Goal: Information Seeking & Learning: Find specific page/section

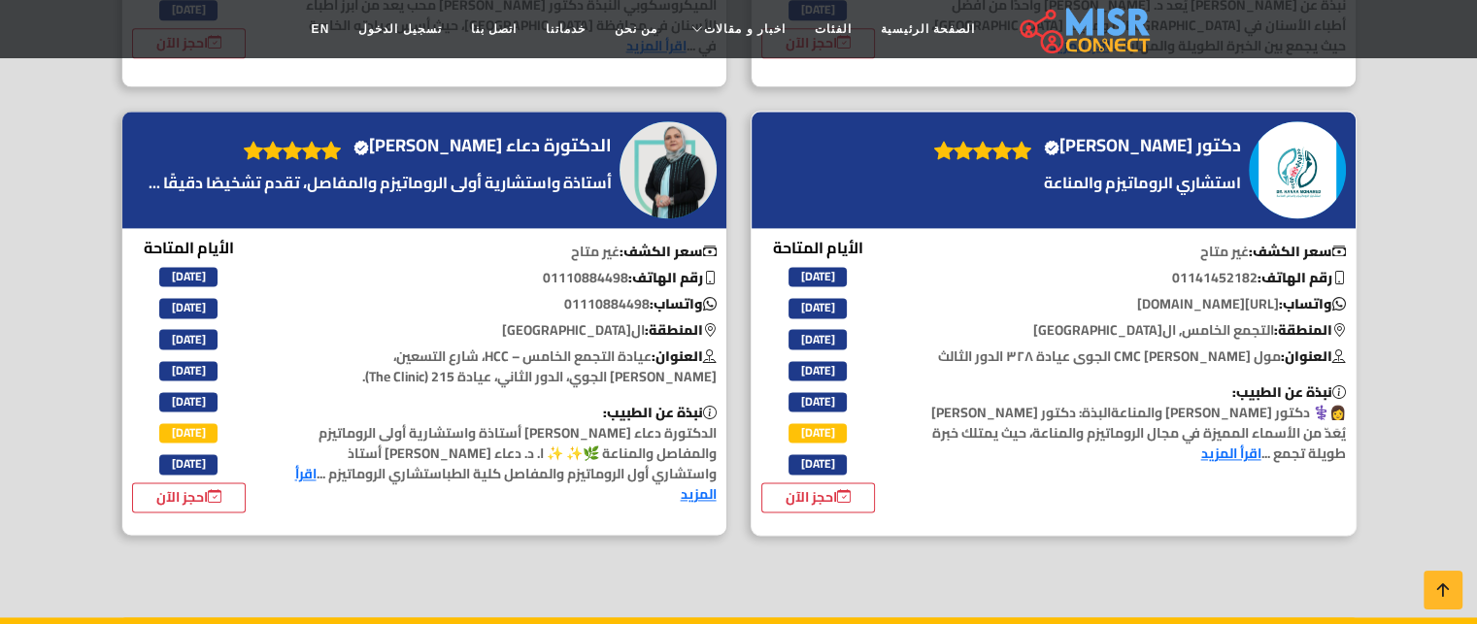
scroll to position [2544, 0]
click at [845, 485] on icon at bounding box center [844, 497] width 14 height 25
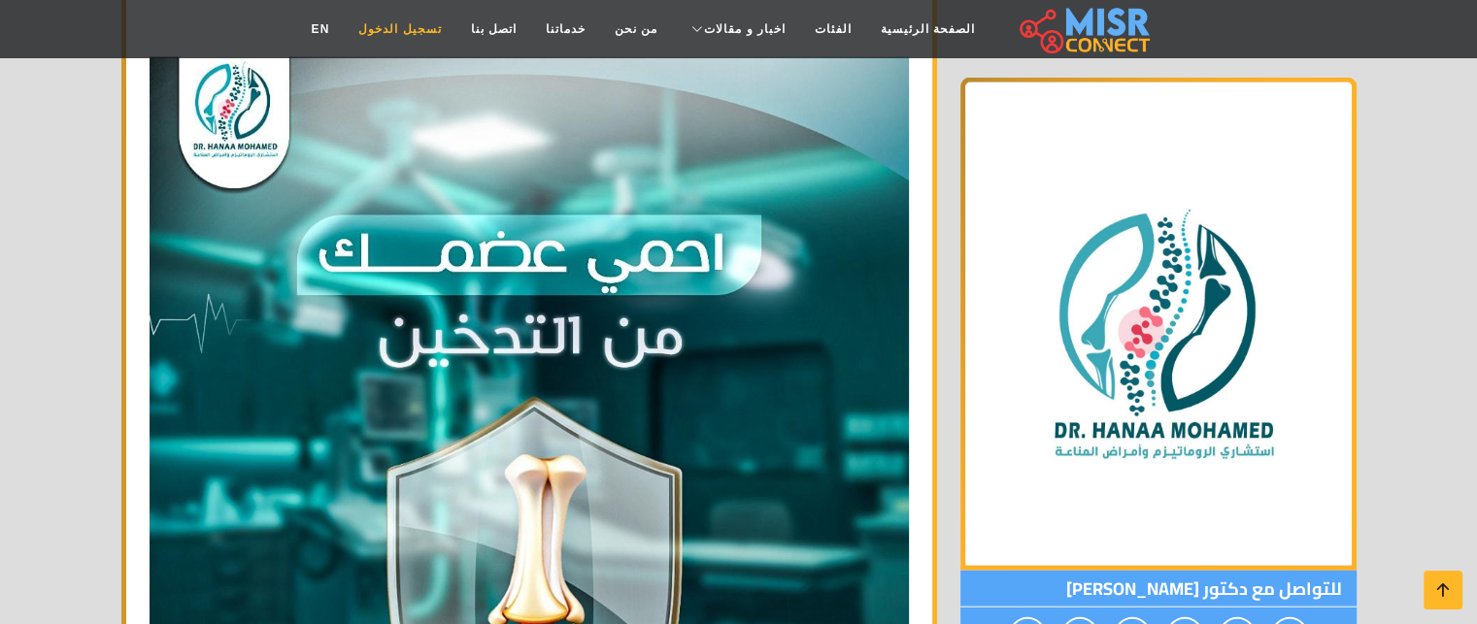
scroll to position [4063, 0]
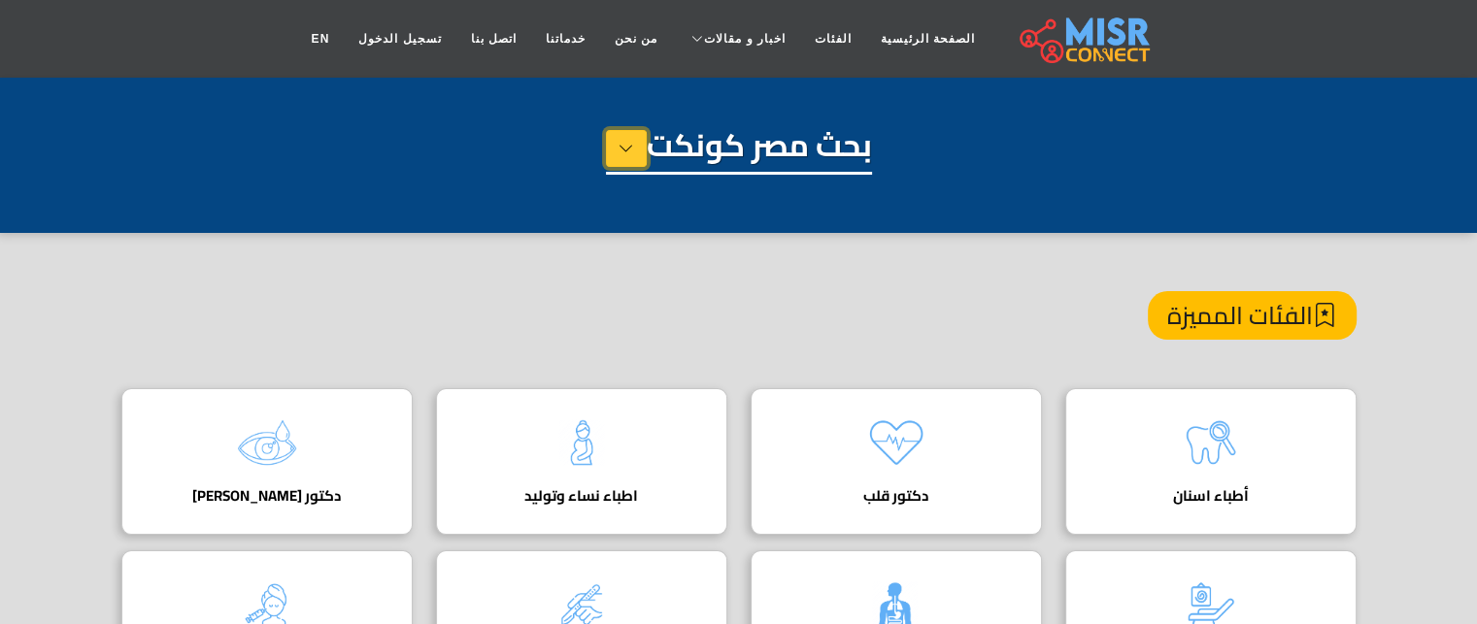
click at [610, 146] on button at bounding box center [626, 148] width 41 height 37
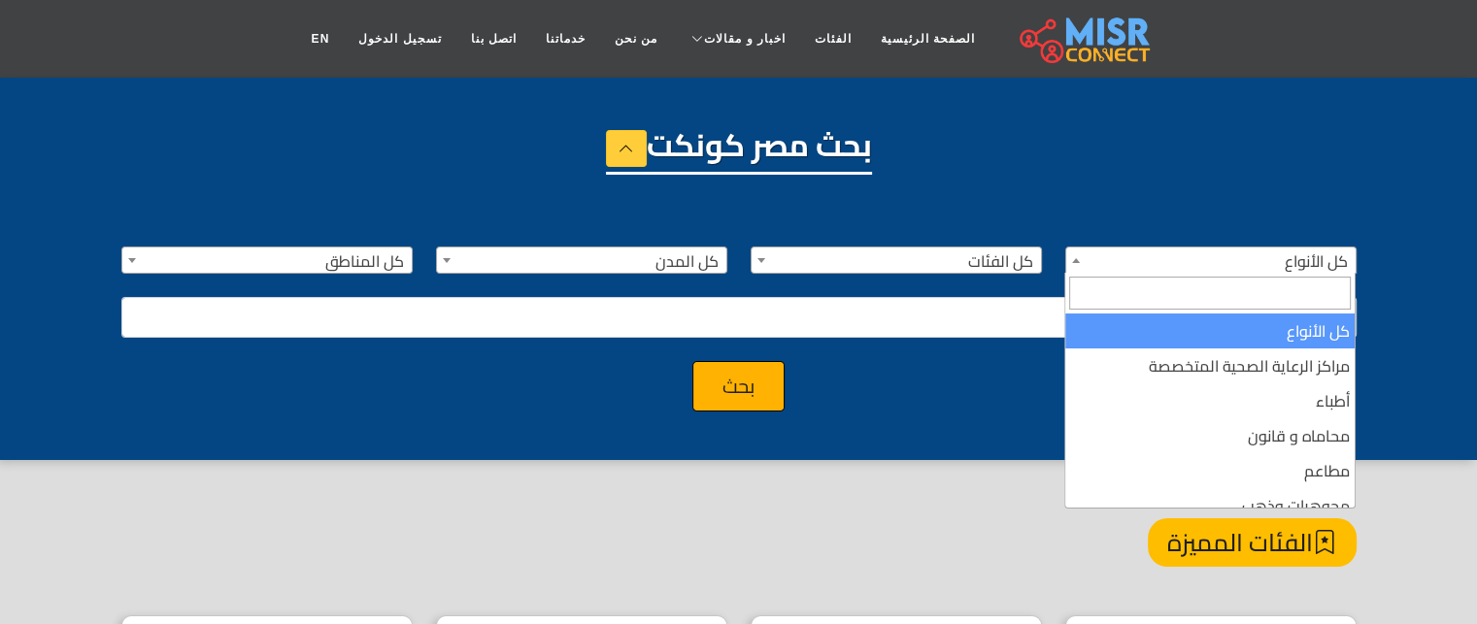
click at [1165, 260] on span "كل الأنواع" at bounding box center [1210, 261] width 289 height 27
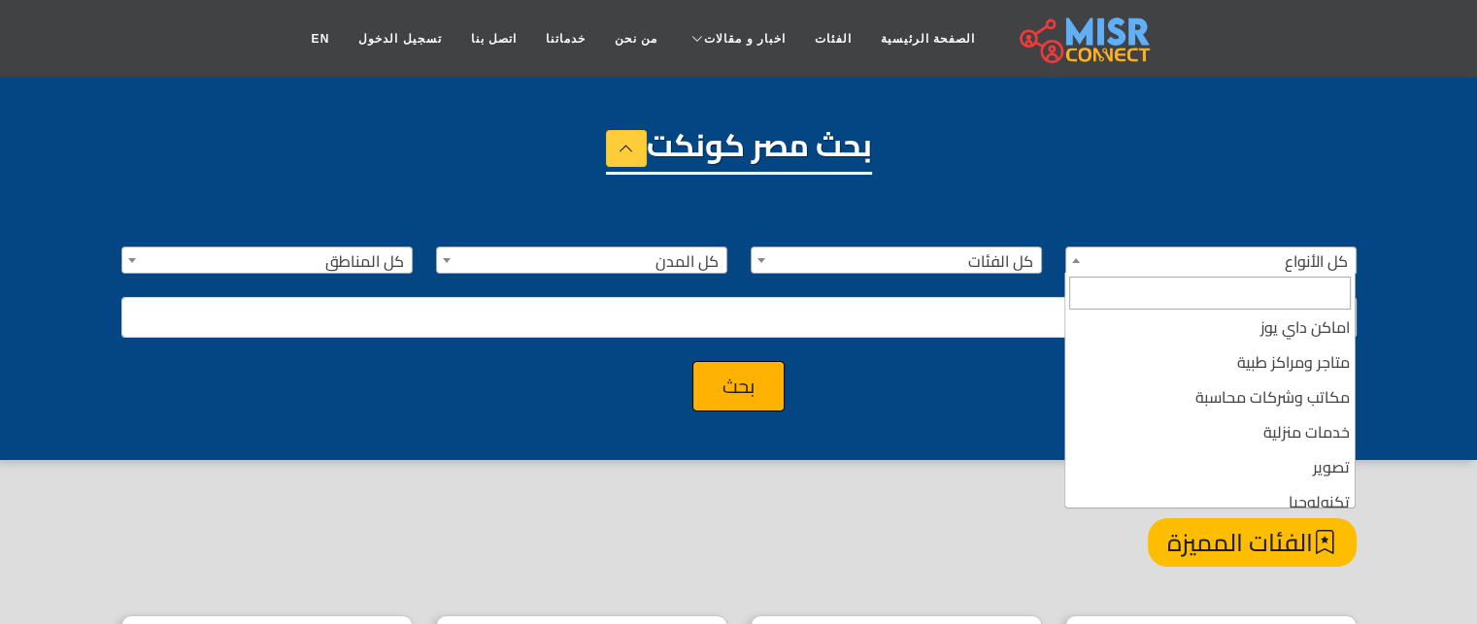
scroll to position [356, 0]
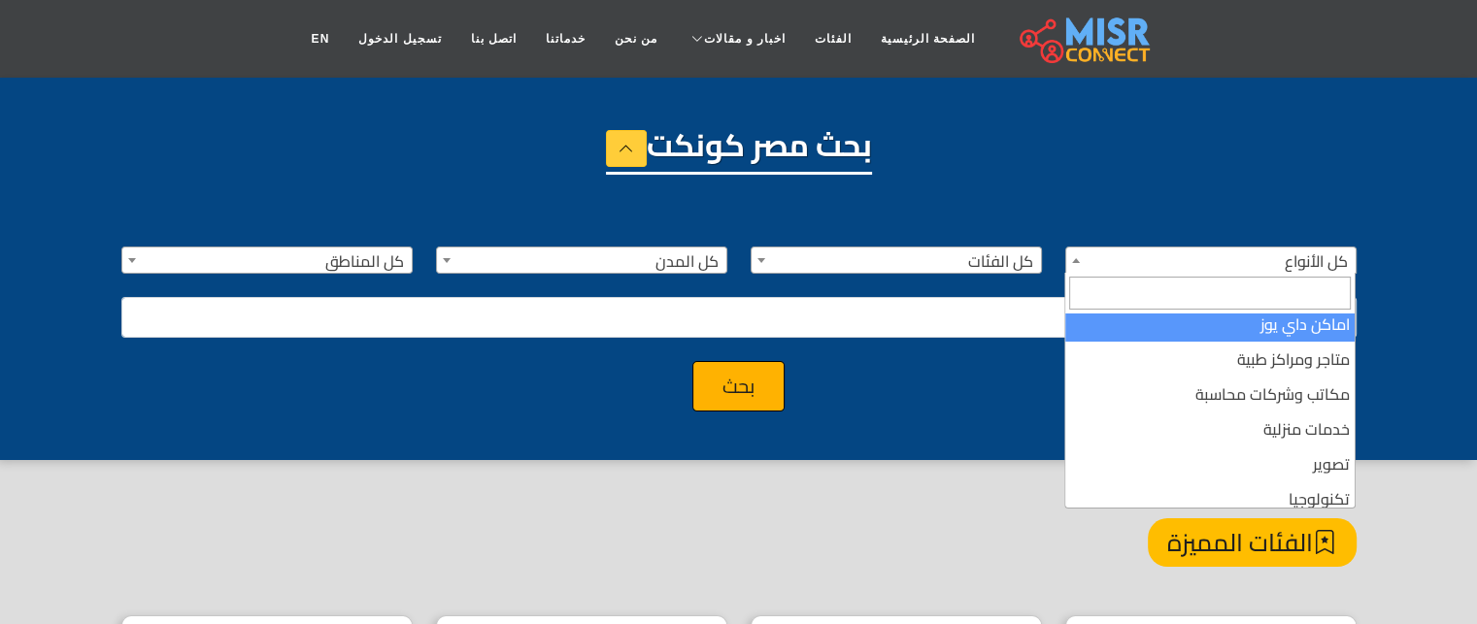
click at [1200, 312] on span at bounding box center [1209, 293] width 289 height 41
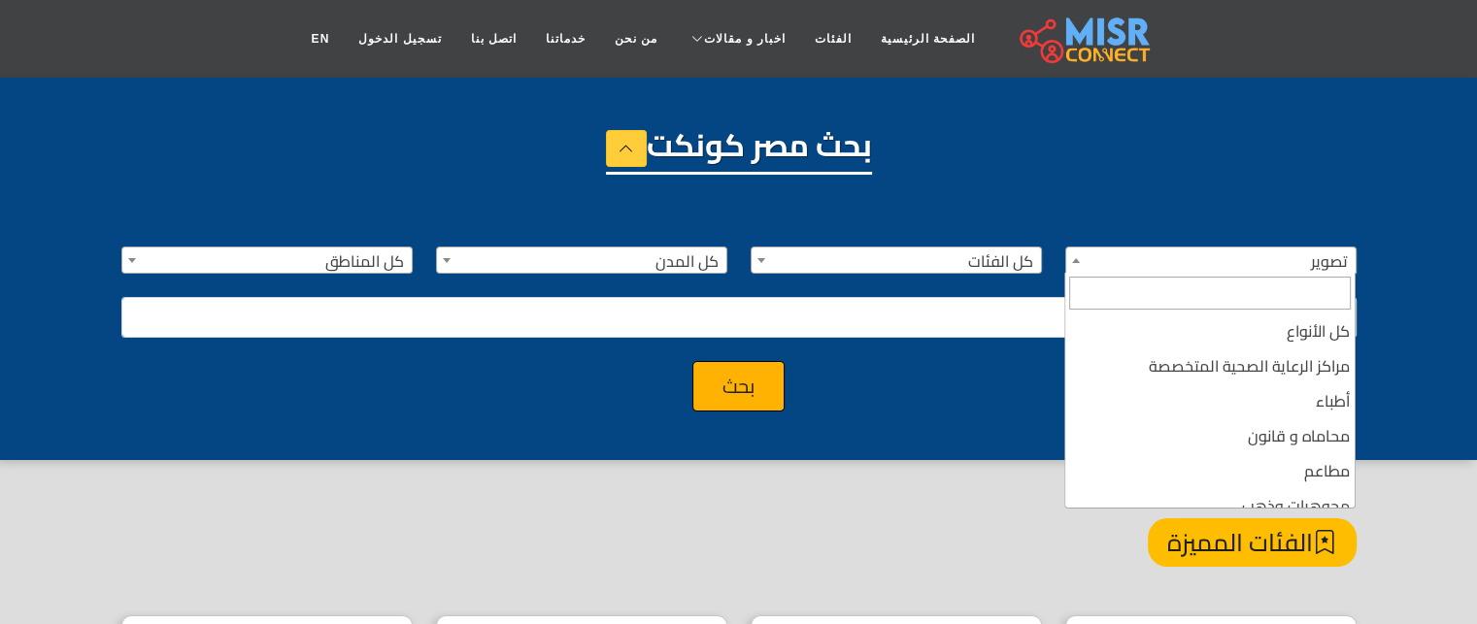
scroll to position [454, 0]
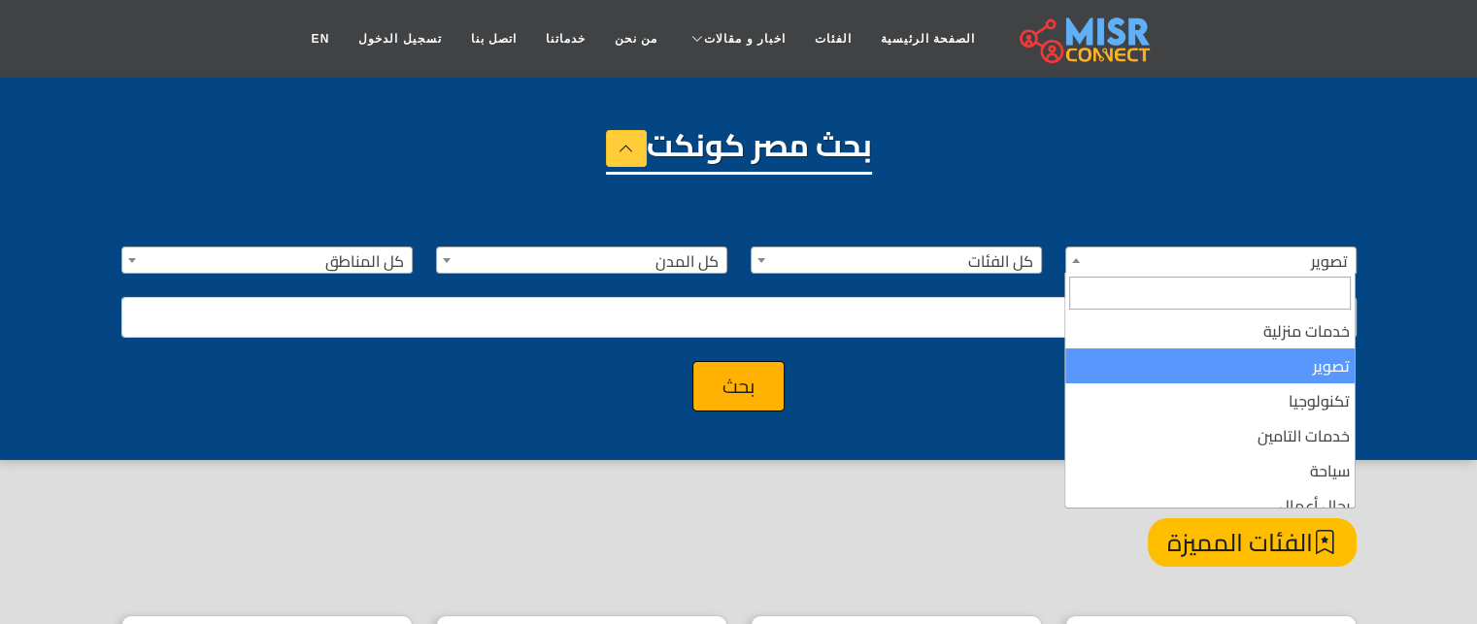
click at [1192, 249] on span "تصوير" at bounding box center [1210, 261] width 289 height 27
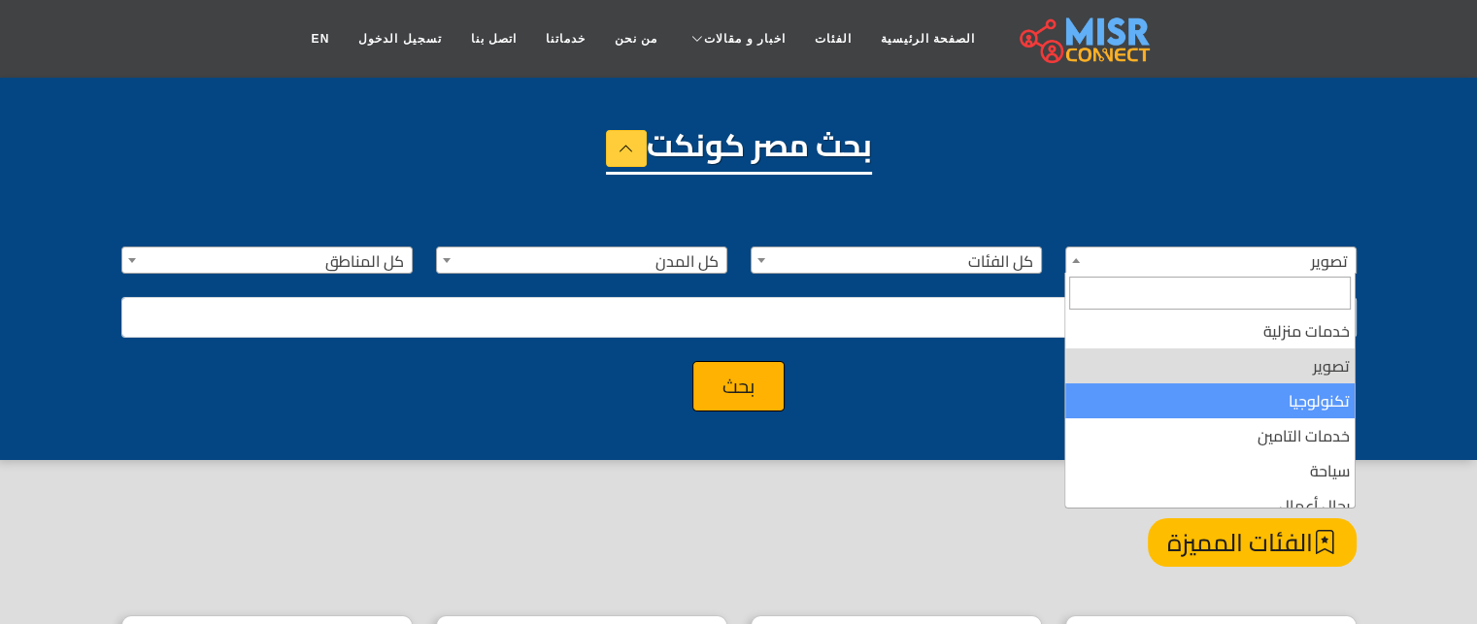
scroll to position [0, 0]
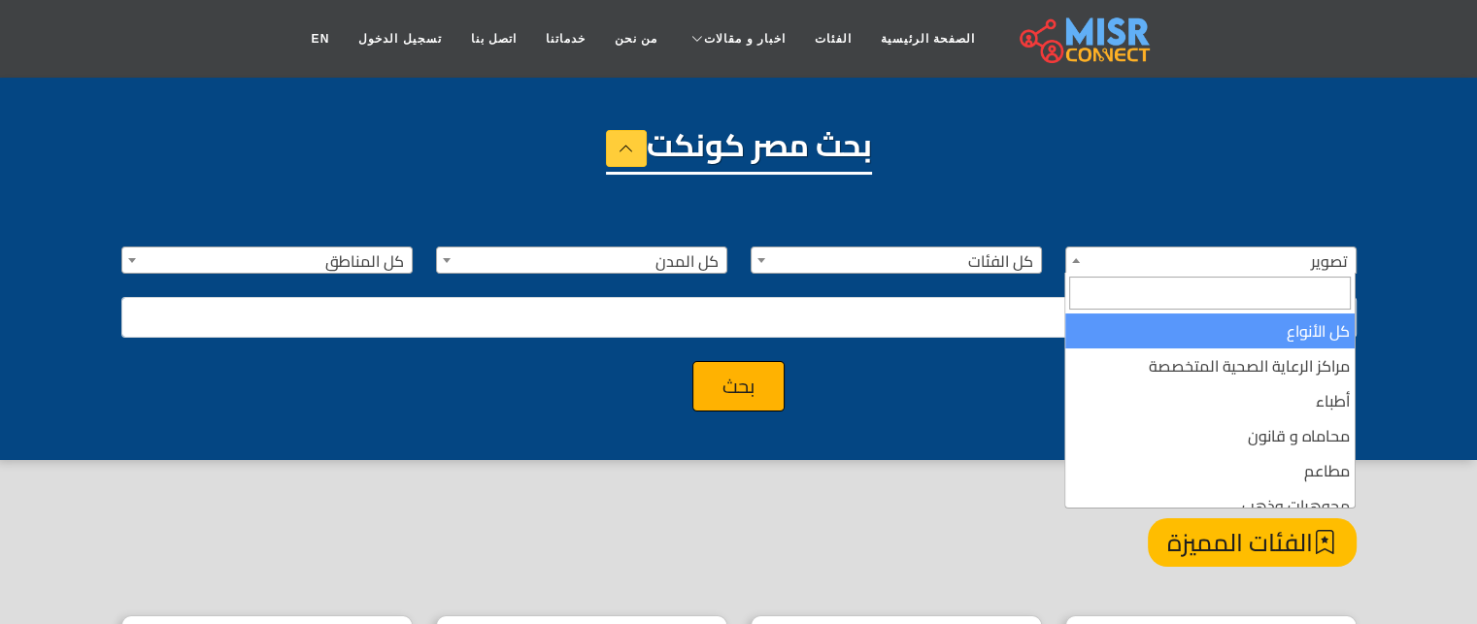
select select "***"
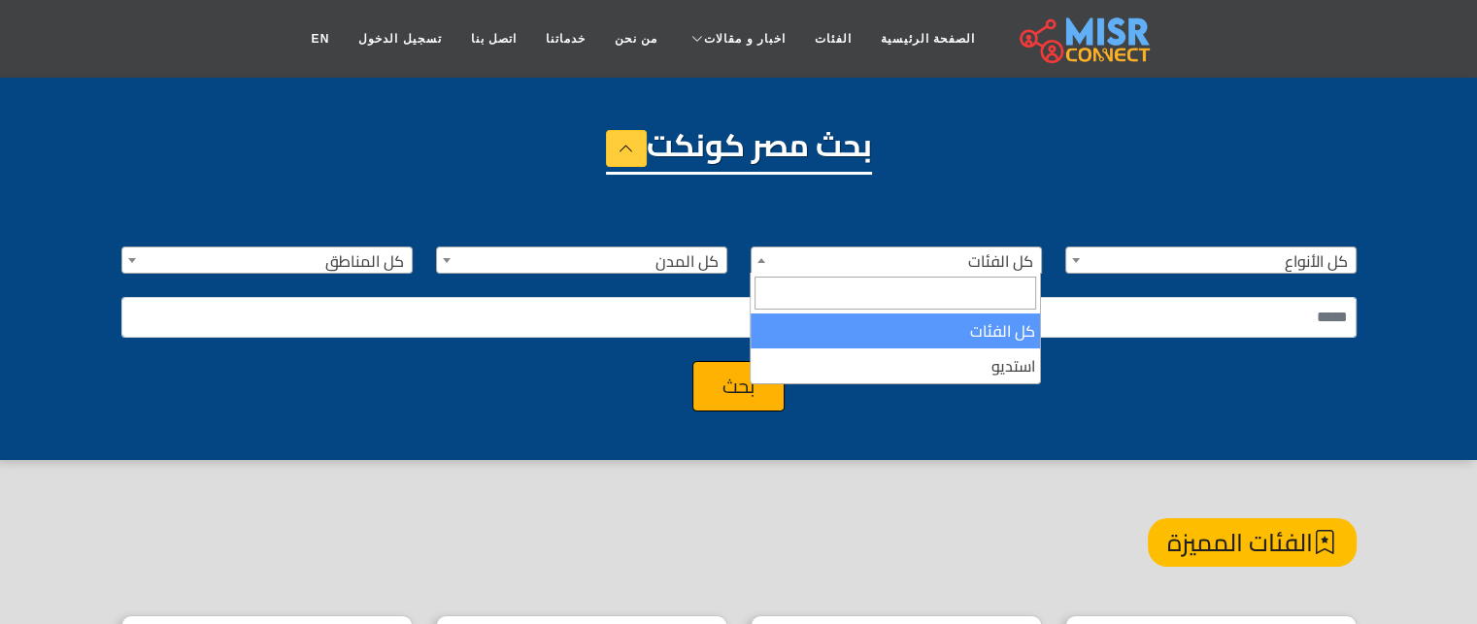
click at [959, 255] on span "كل الفئات" at bounding box center [896, 261] width 289 height 27
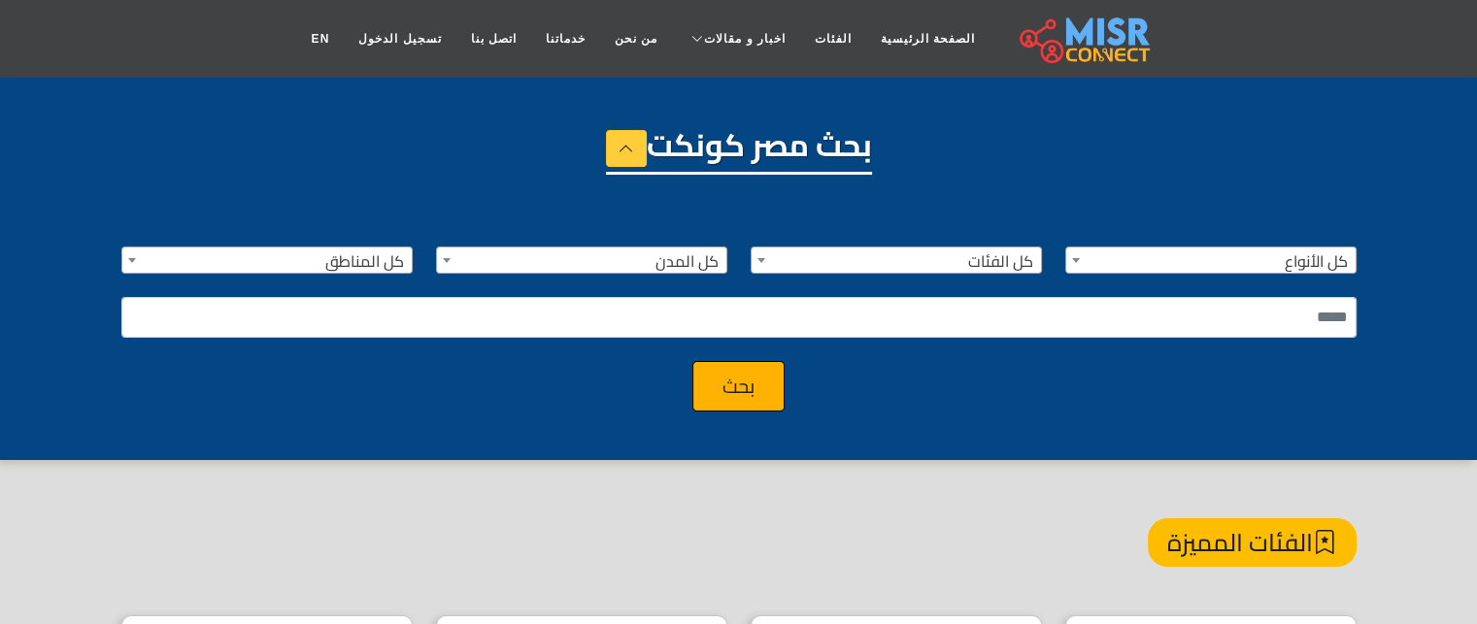
click at [959, 255] on span "كل الفئات" at bounding box center [896, 261] width 289 height 27
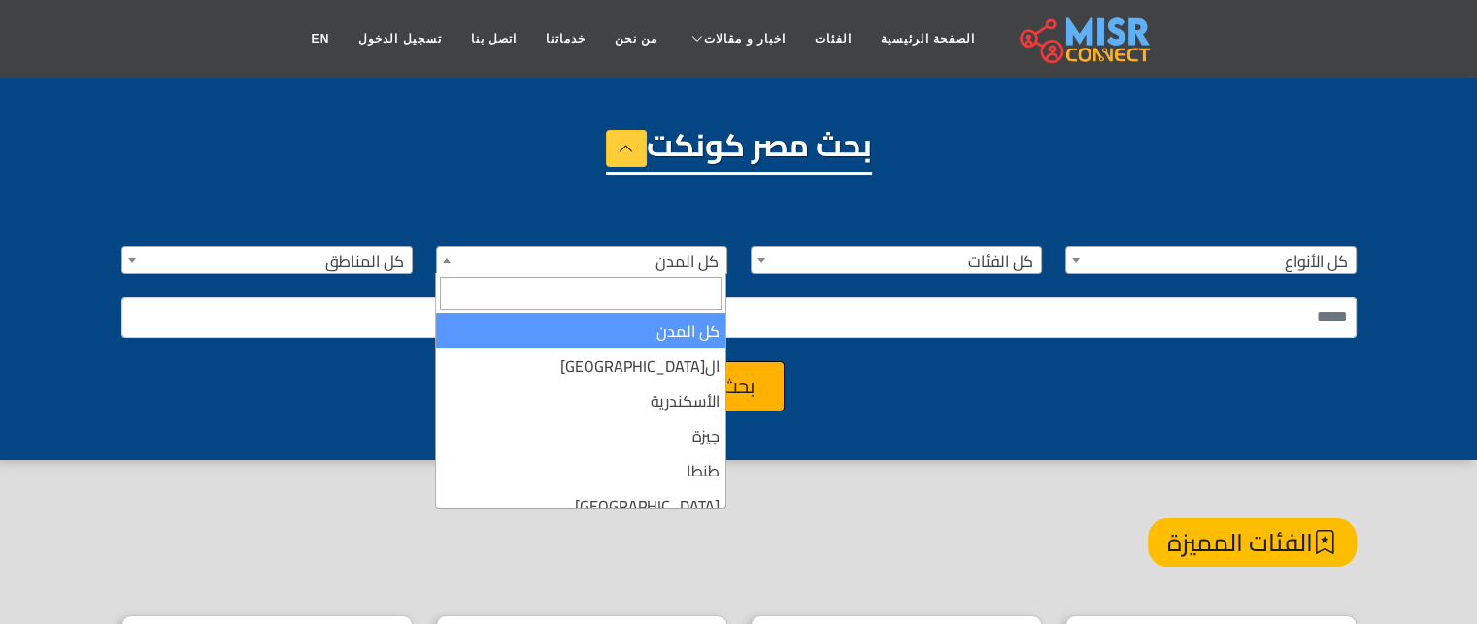
click at [702, 254] on span "كل المدن" at bounding box center [581, 261] width 289 height 27
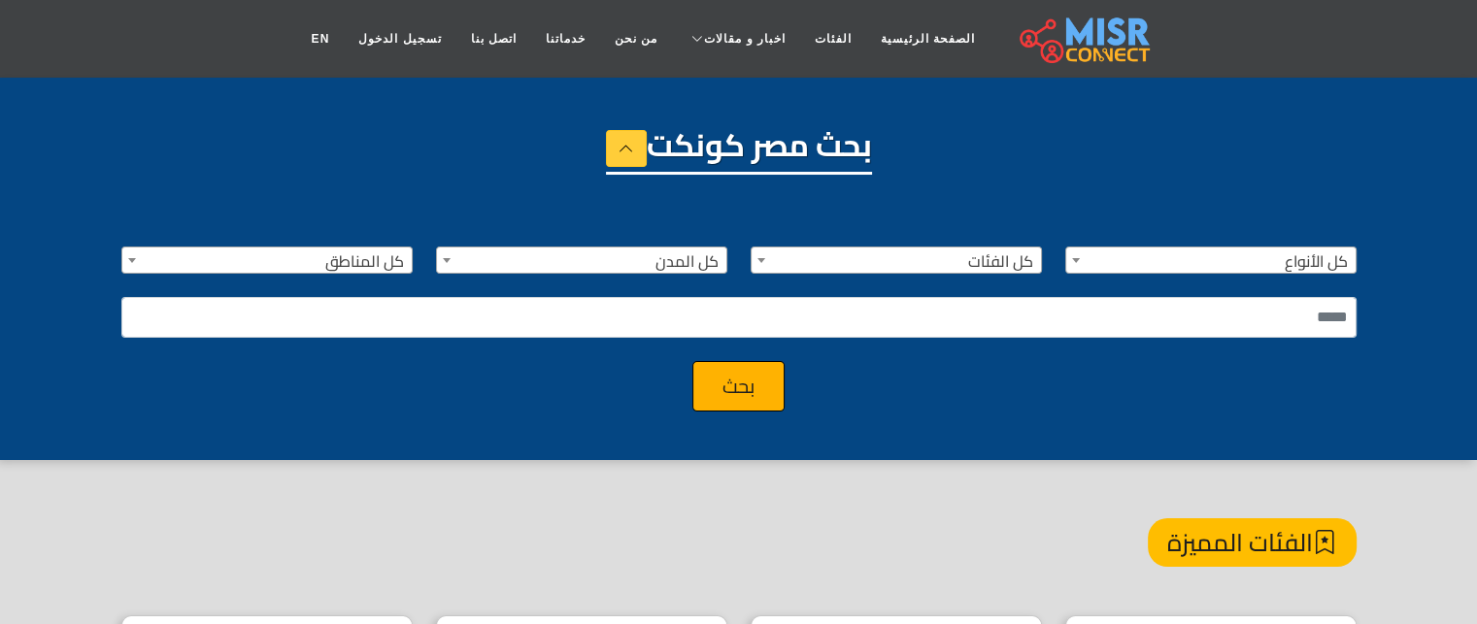
click at [702, 254] on span "كل المدن" at bounding box center [581, 261] width 289 height 27
click at [391, 255] on span "كل المناطق" at bounding box center [266, 261] width 289 height 27
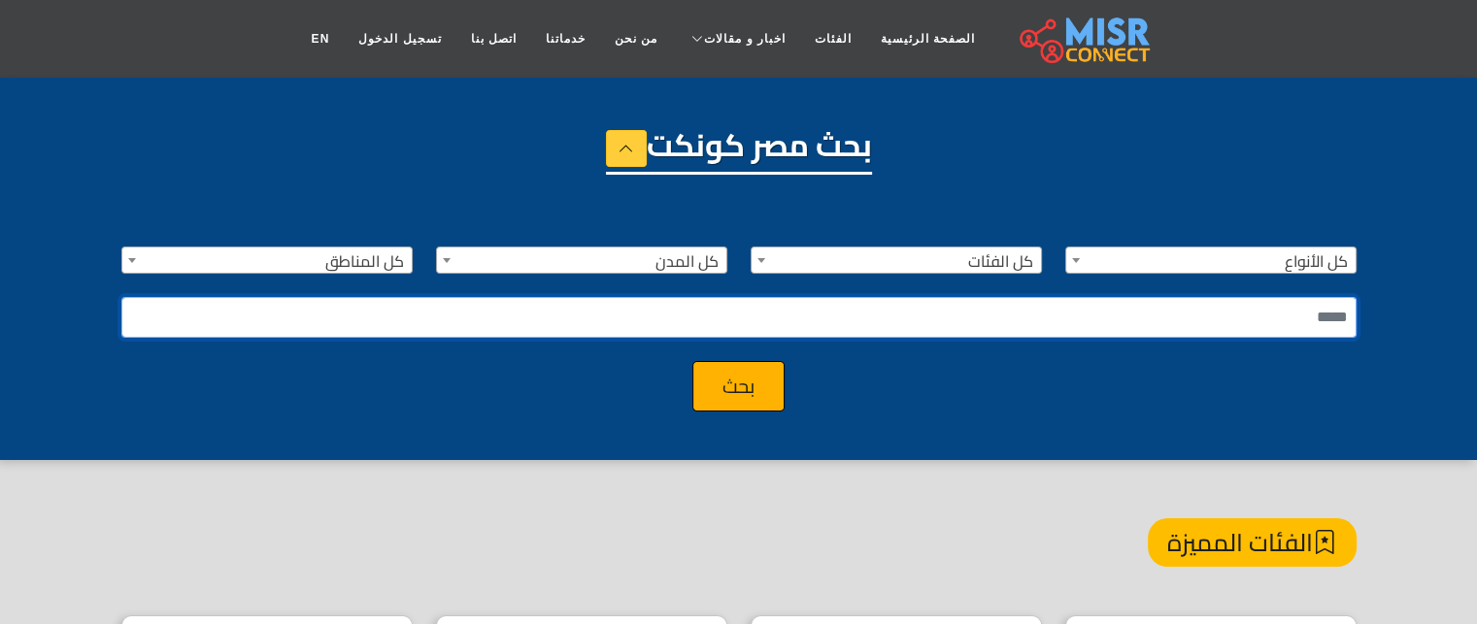
click at [402, 305] on input "text" at bounding box center [738, 317] width 1235 height 41
type input "*"
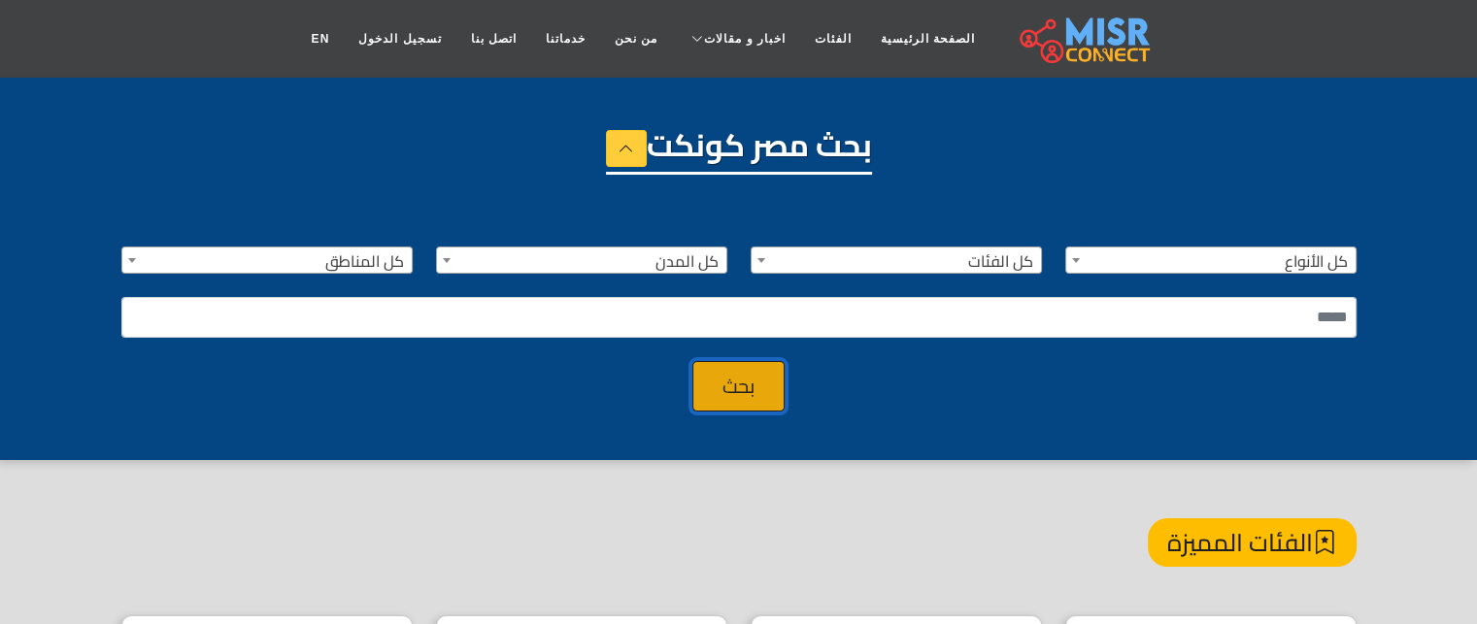
click at [755, 380] on button "بحث" at bounding box center [738, 386] width 92 height 50
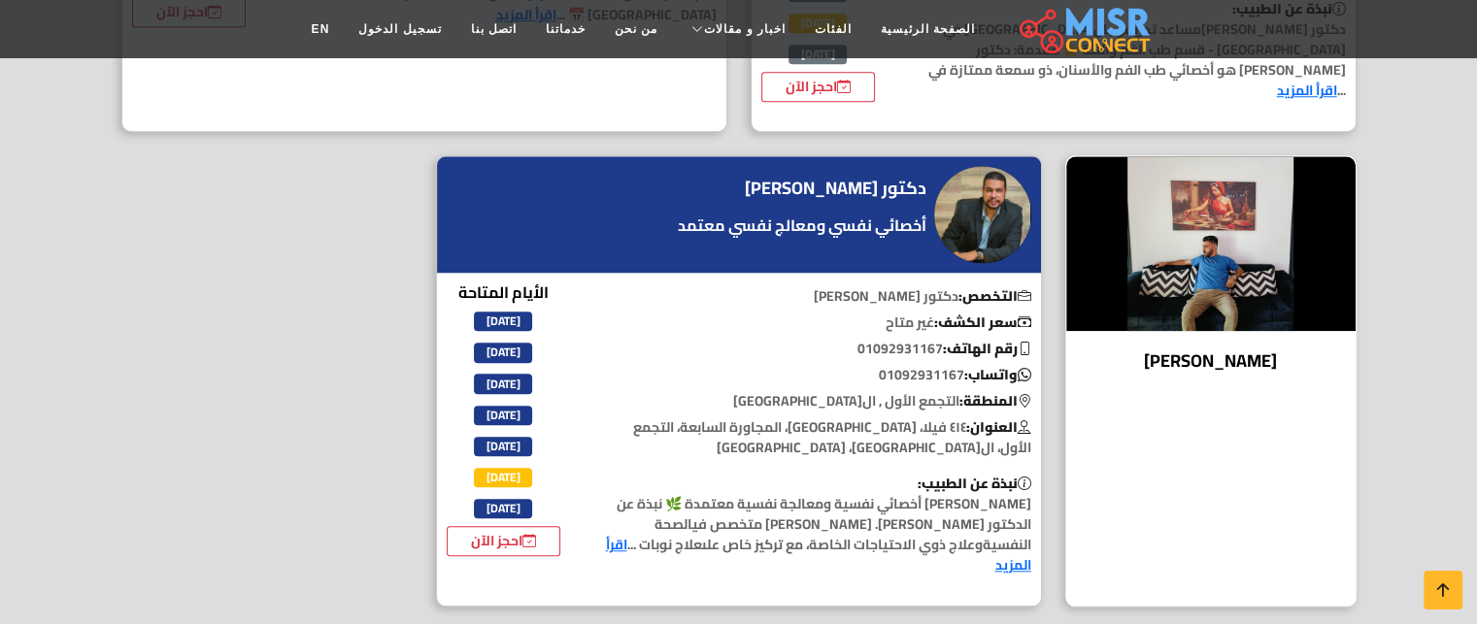
scroll to position [1646, 0]
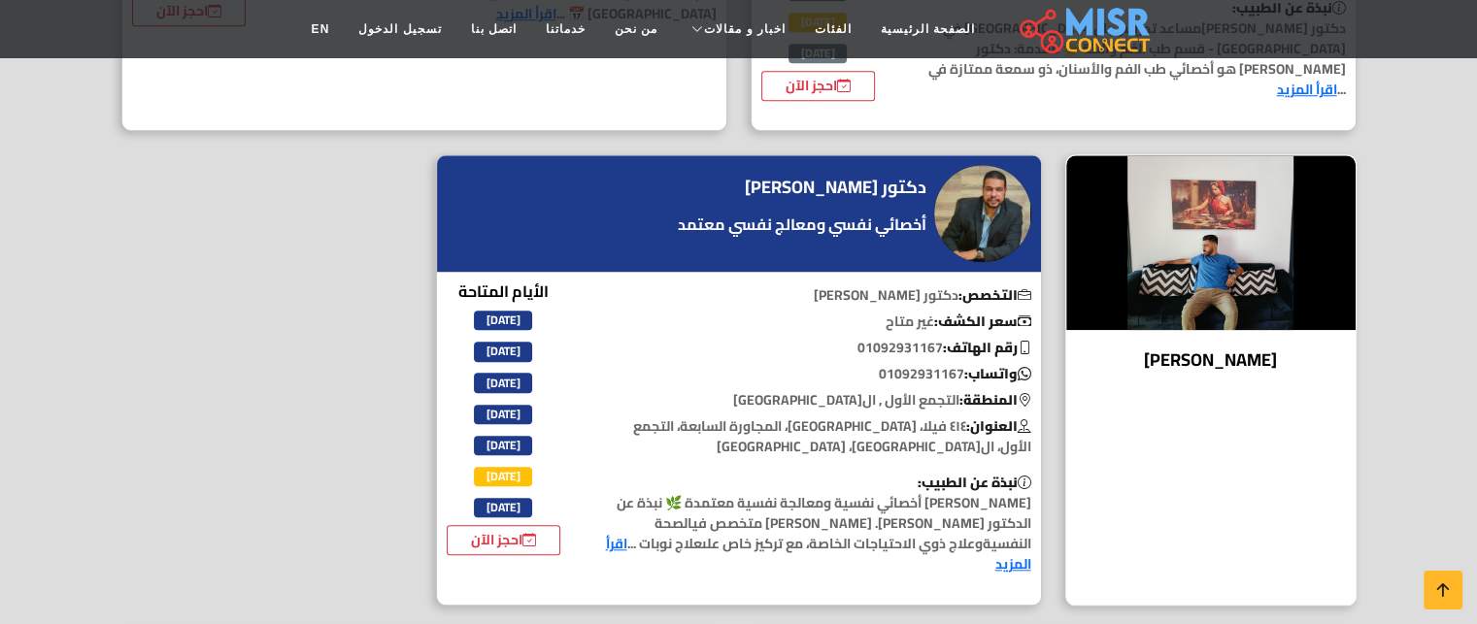
click at [1219, 350] on h4 "محمد نبيل" at bounding box center [1211, 360] width 260 height 21
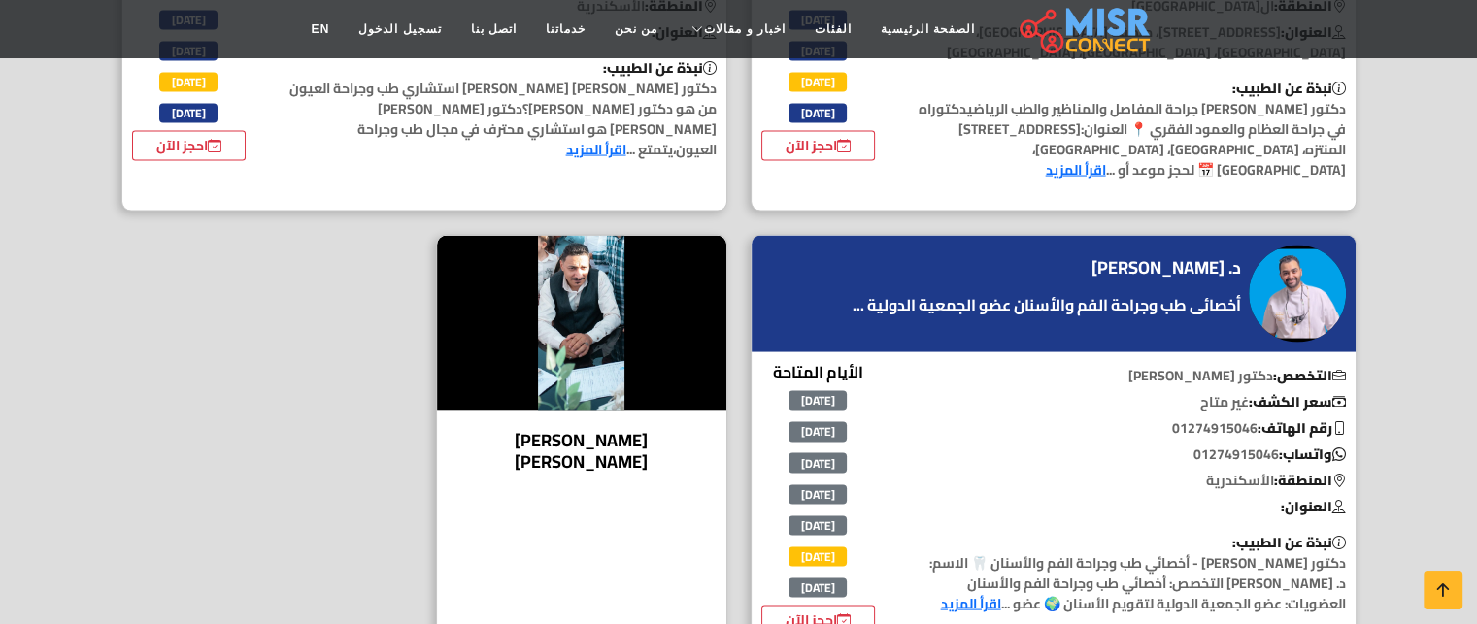
scroll to position [3872, 0]
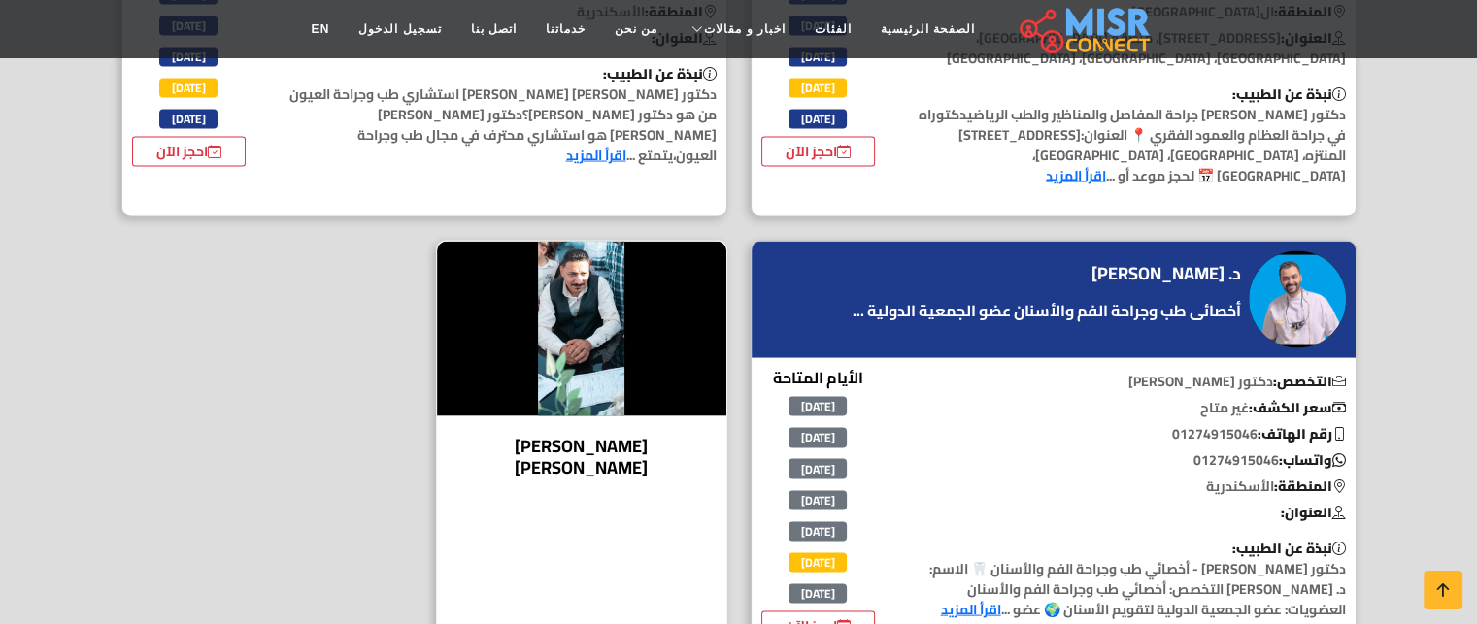
click at [649, 436] on h4 "مصطفي عادل عبد القادر" at bounding box center [582, 457] width 260 height 42
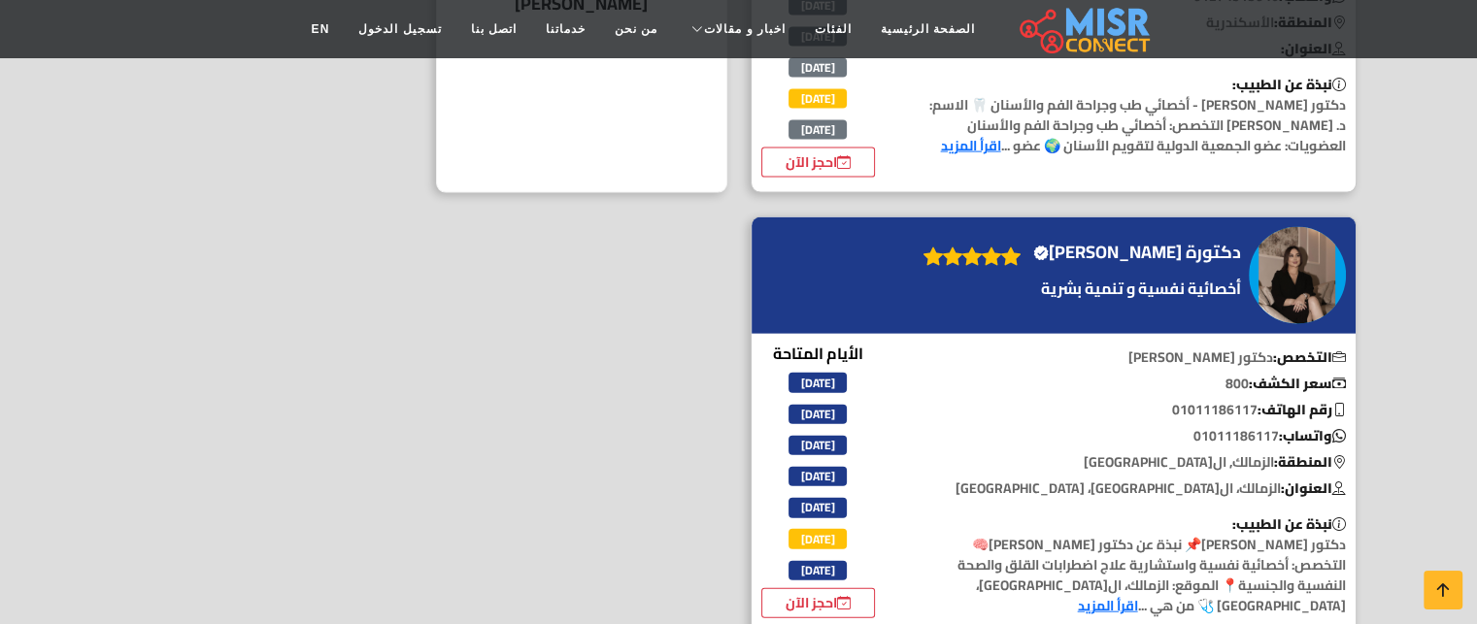
scroll to position [4334, 0]
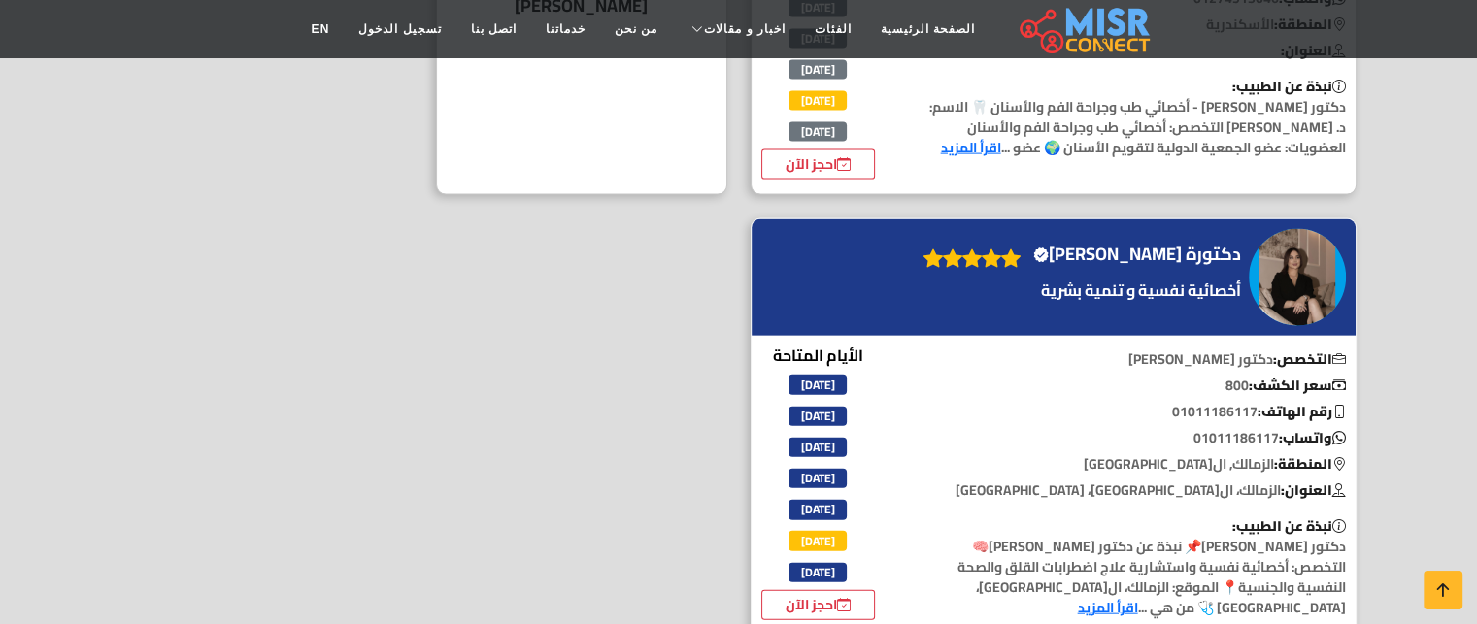
click at [1244, 239] on div "دكتورة بهية حميدي Verified account" at bounding box center [1080, 279] width 332 height 80
click at [1262, 229] on img at bounding box center [1297, 277] width 97 height 97
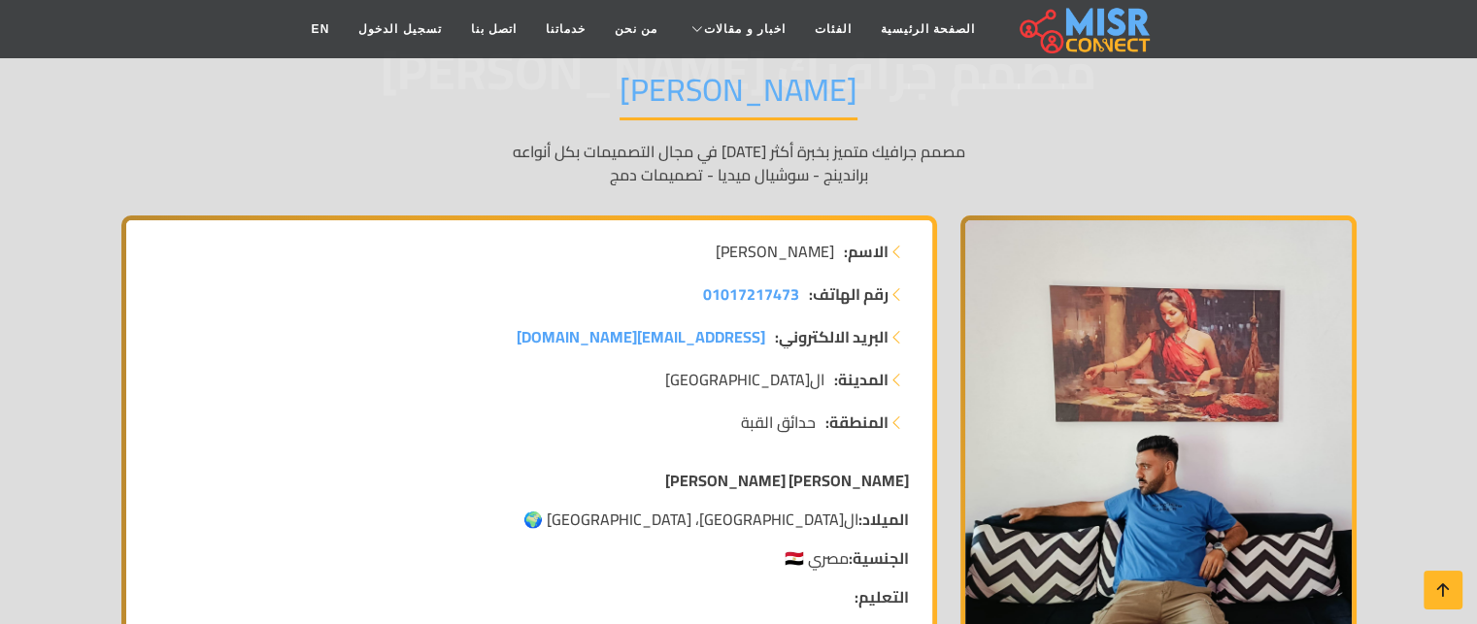
scroll to position [174, 0]
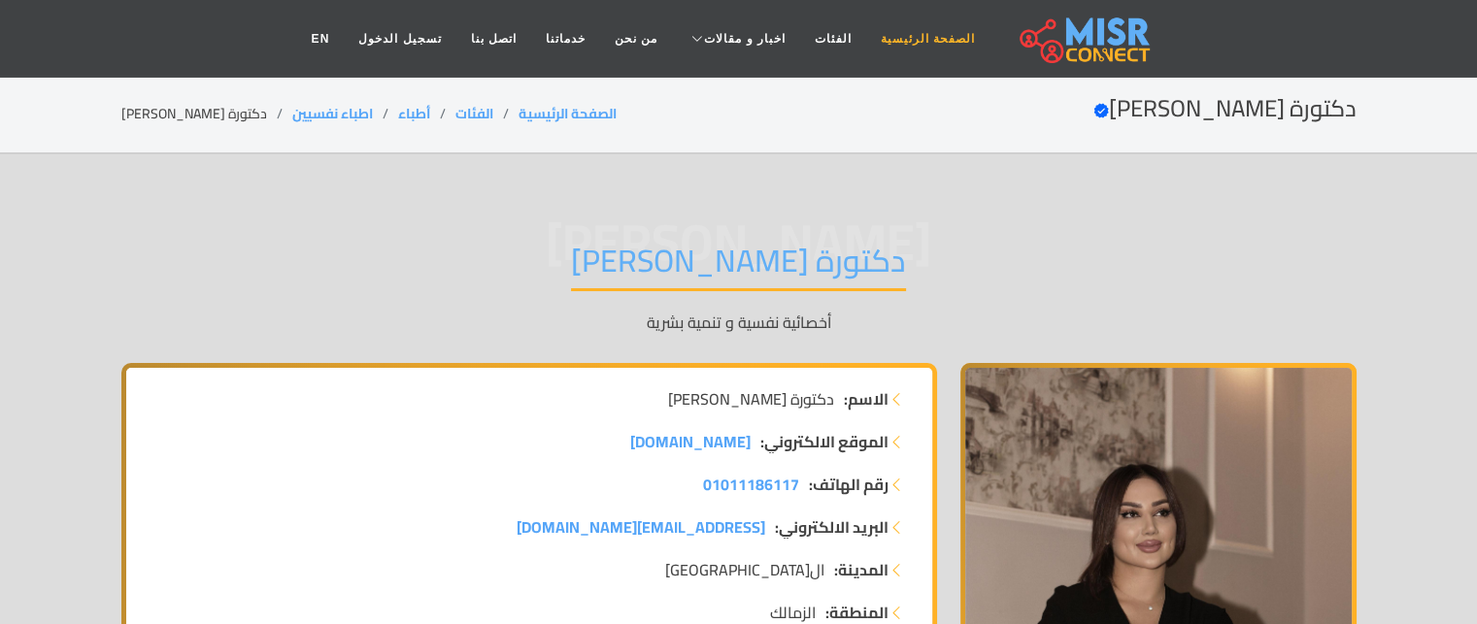
click at [934, 35] on link "الصفحة الرئيسية" at bounding box center [927, 38] width 123 height 37
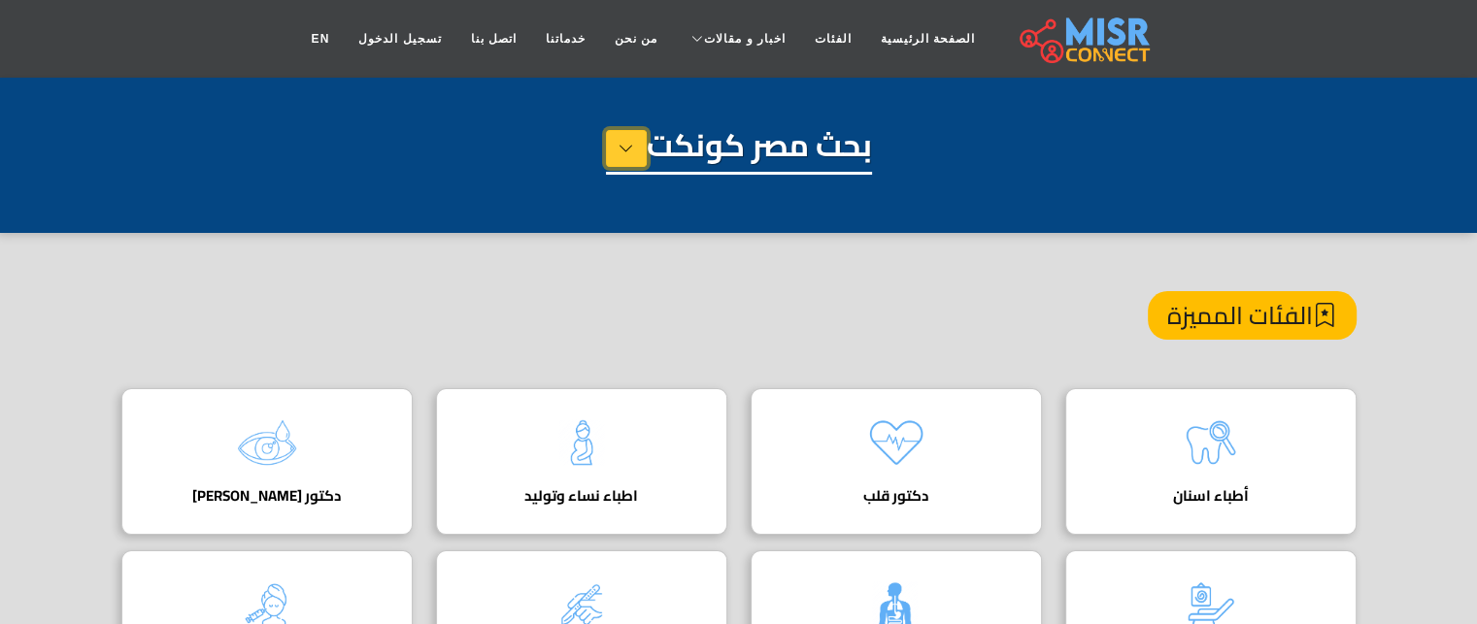
click at [634, 152] on button at bounding box center [626, 148] width 41 height 37
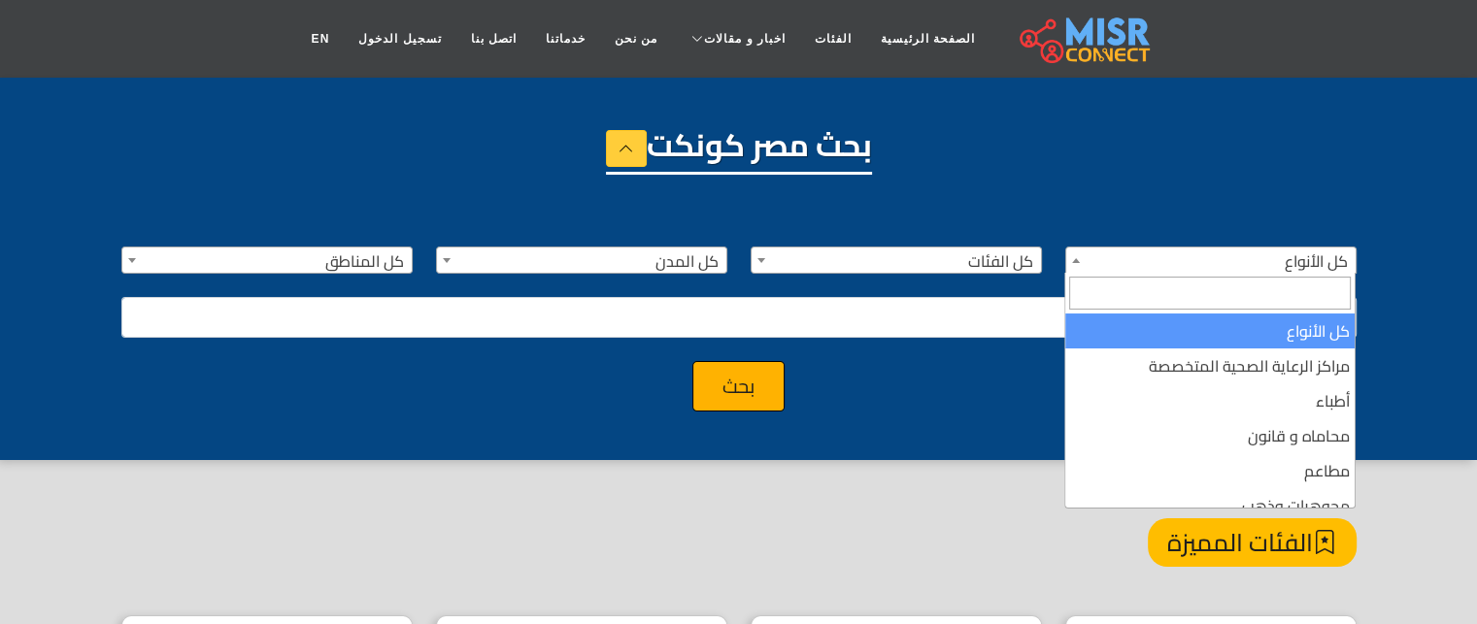
click at [1169, 255] on span "كل الأنواع" at bounding box center [1210, 261] width 289 height 27
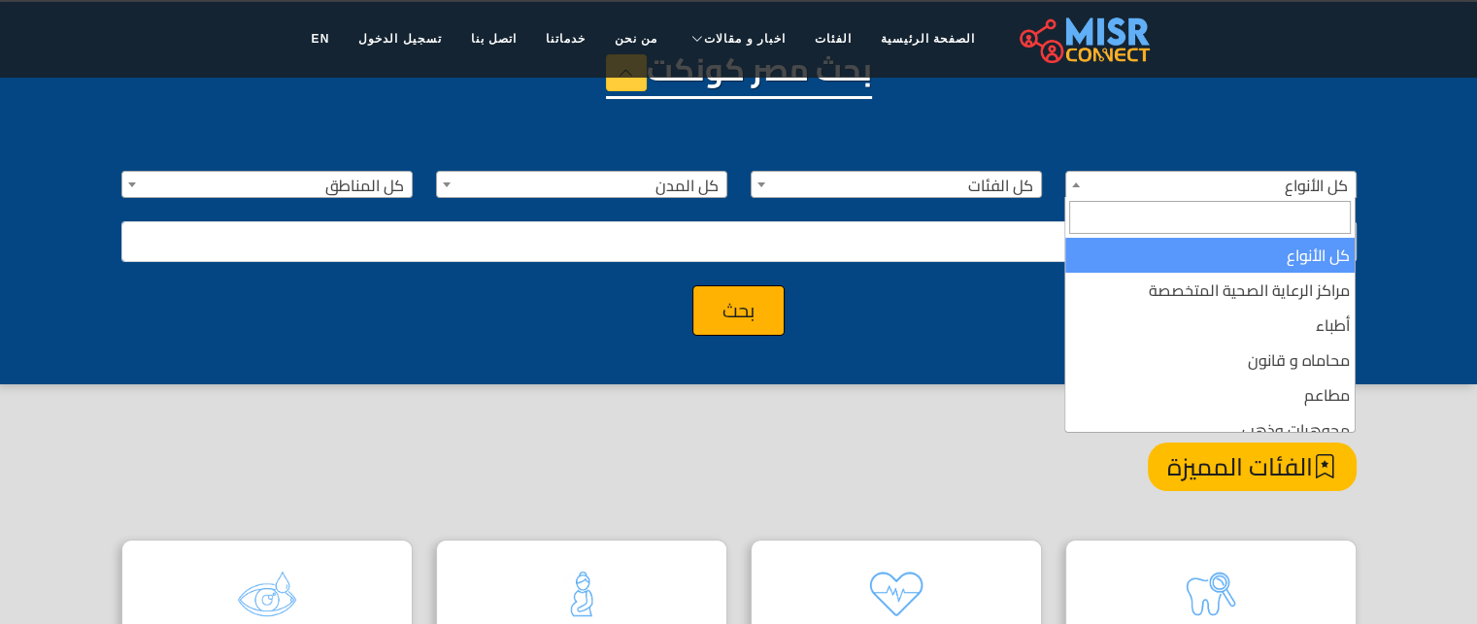
scroll to position [82, 0]
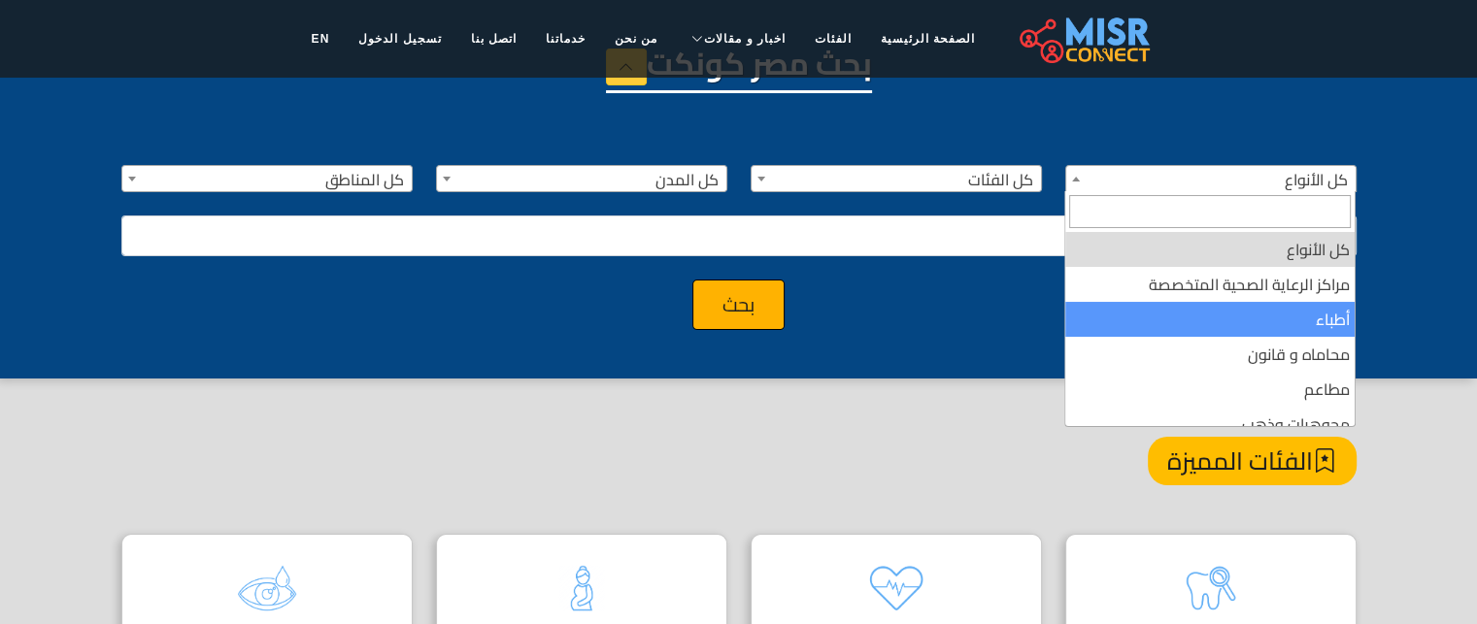
select select "*****"
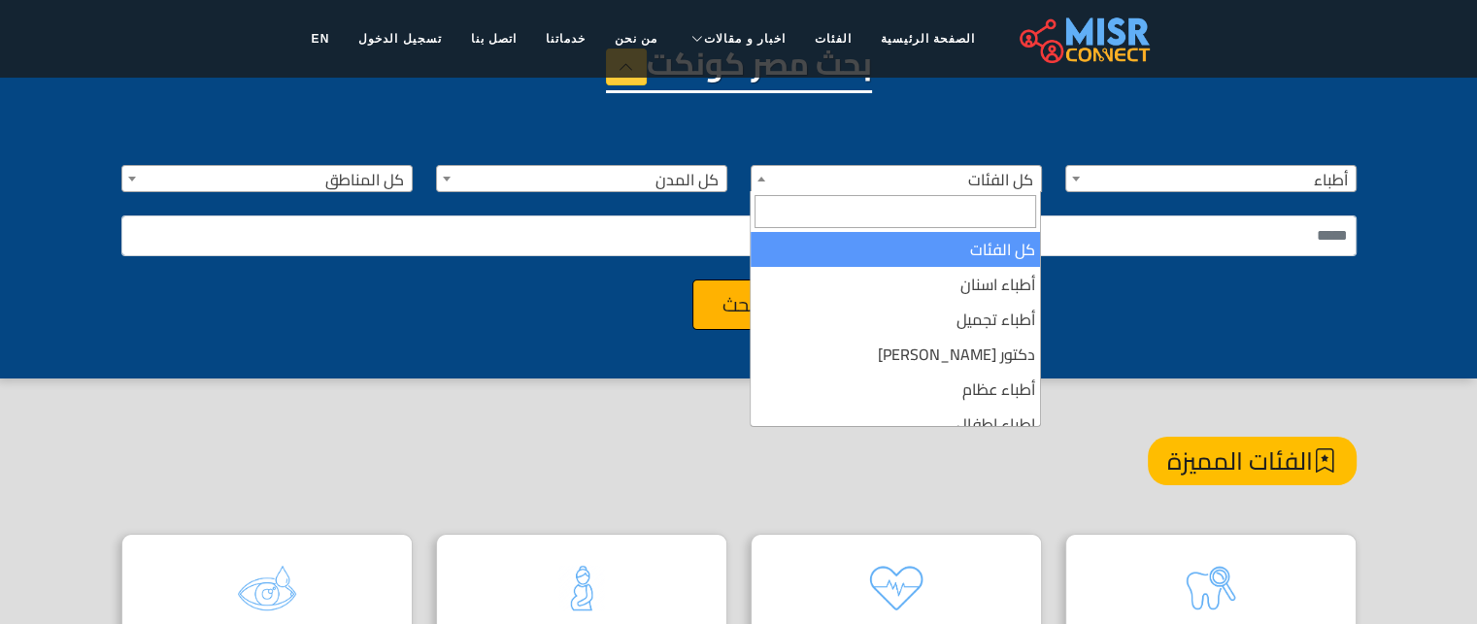
click at [994, 182] on span "كل الفئات" at bounding box center [896, 179] width 289 height 27
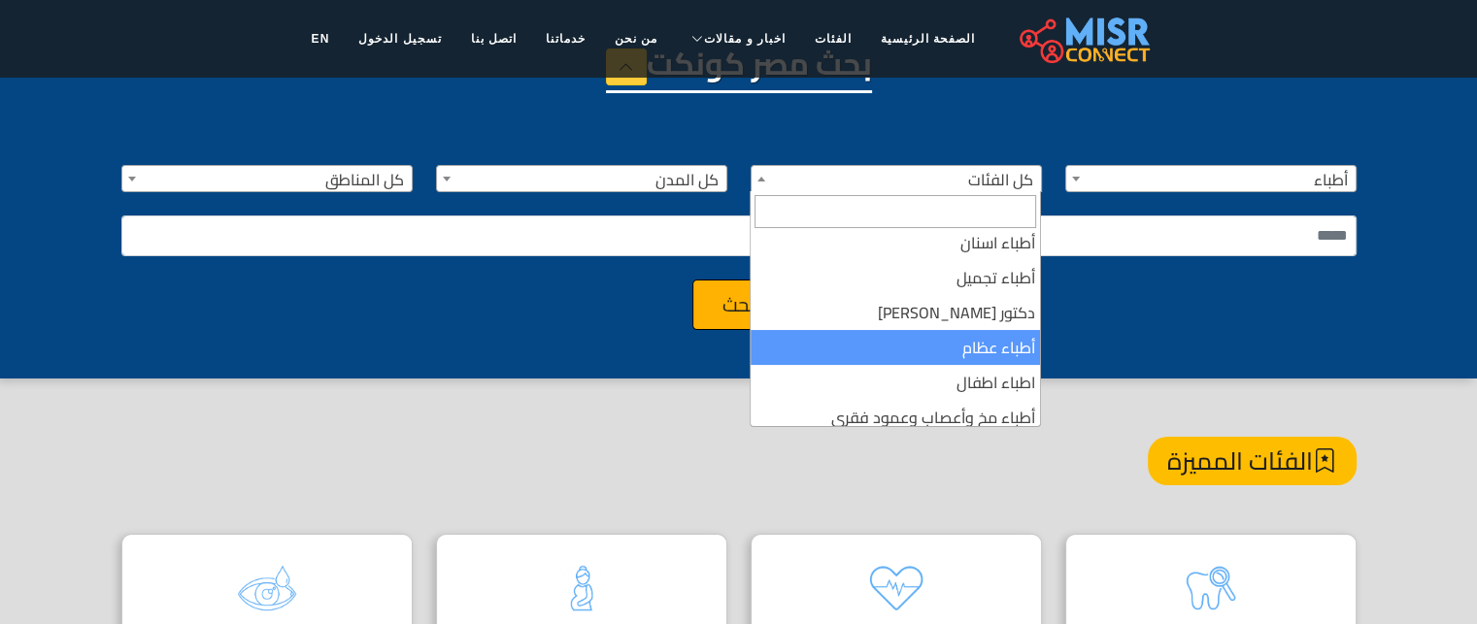
scroll to position [85, 0]
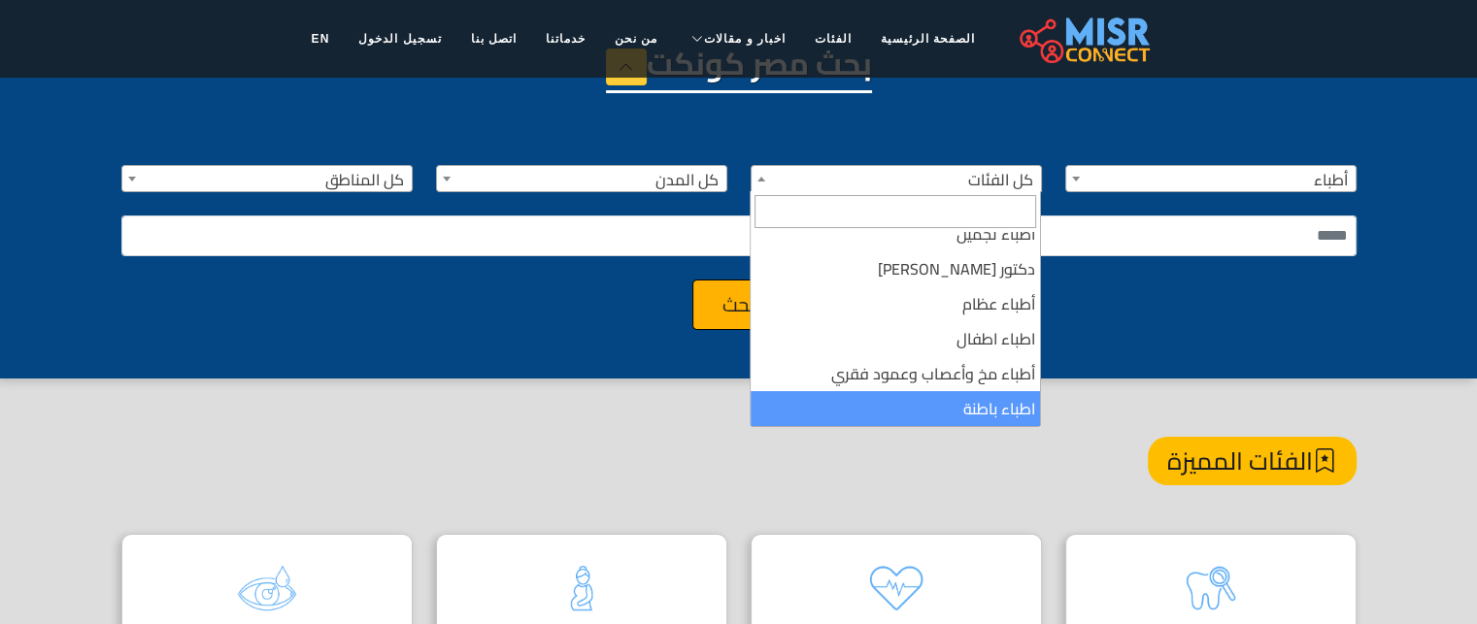
select select "**********"
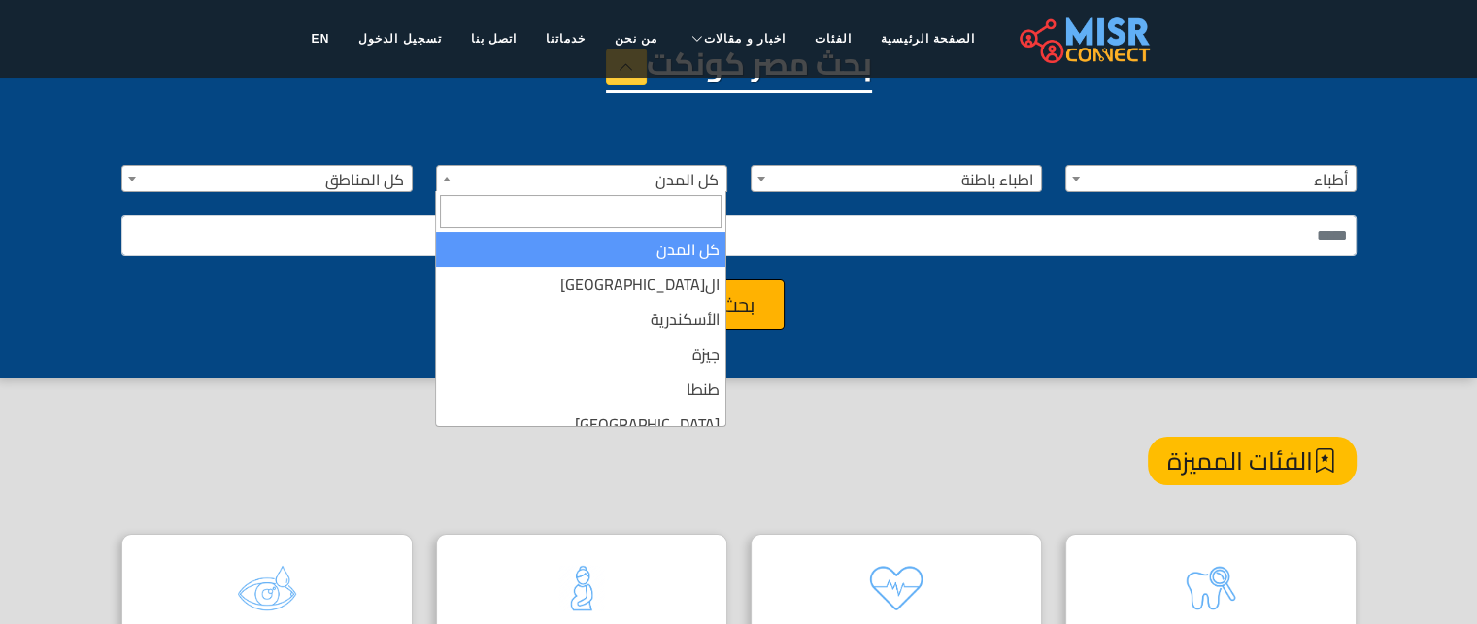
click at [652, 166] on span "كل المدن" at bounding box center [581, 179] width 289 height 27
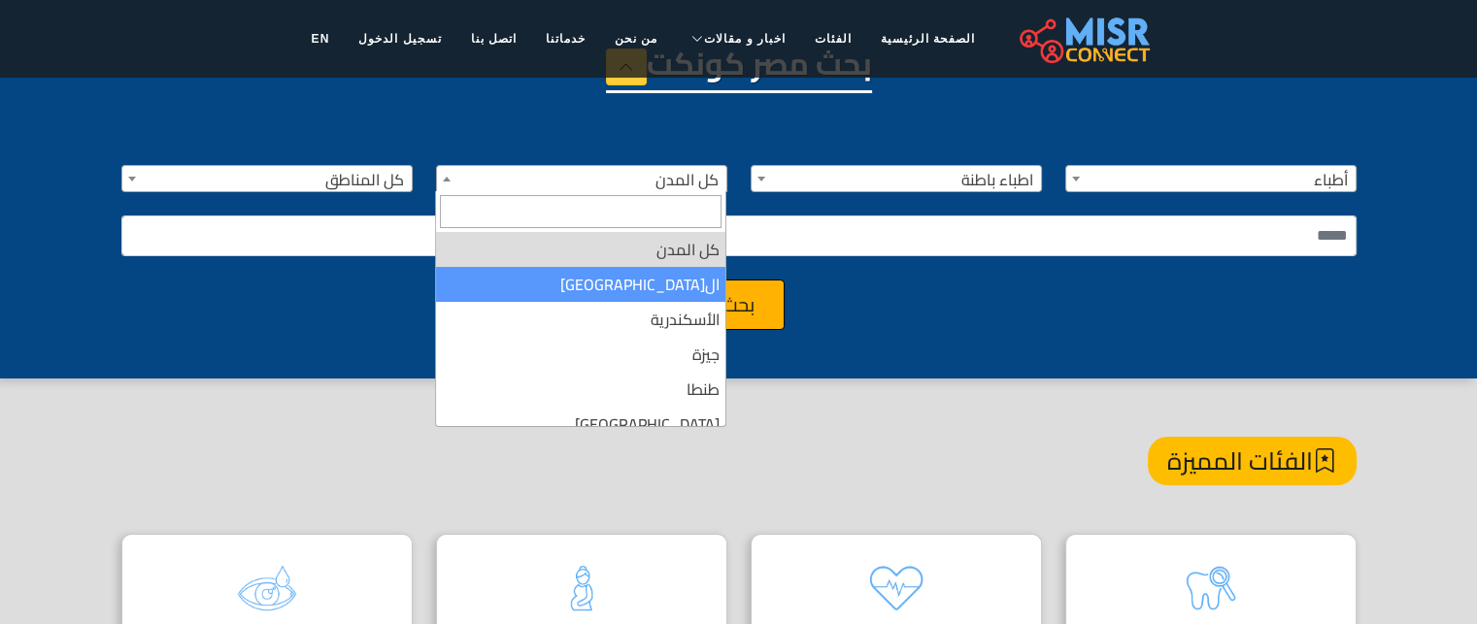
select select "*"
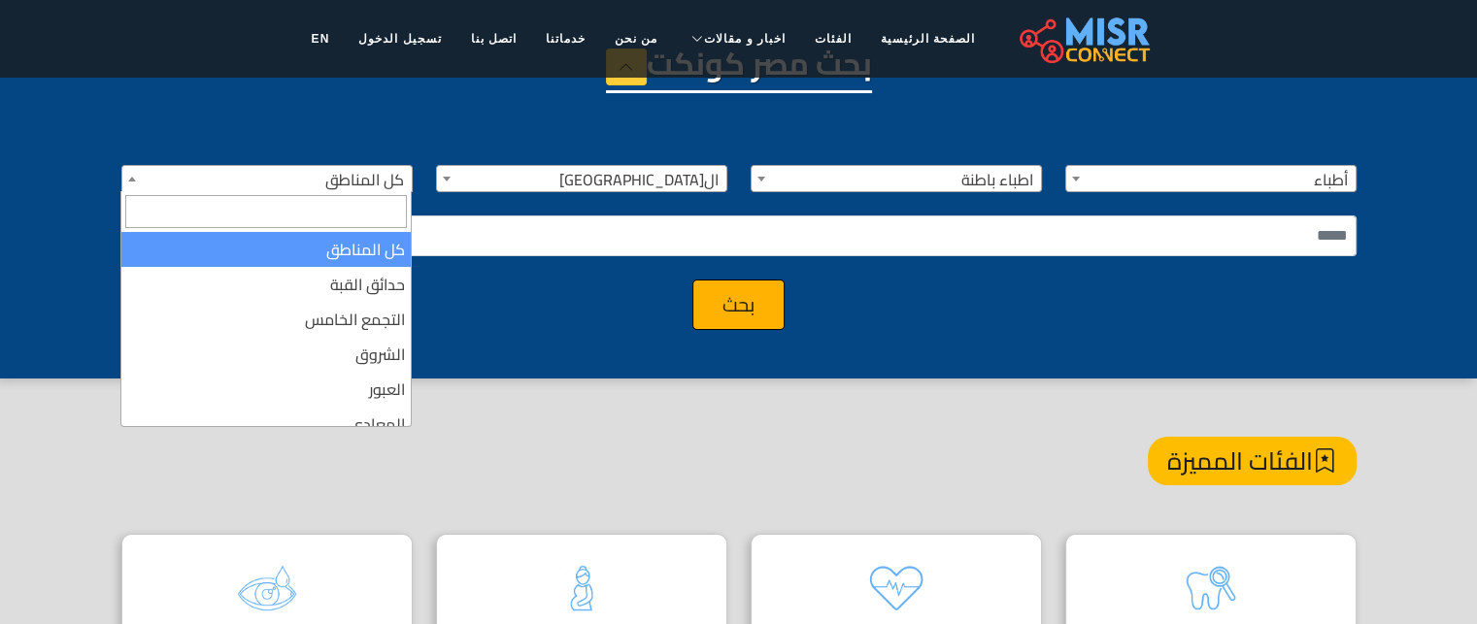
click at [396, 168] on span "كل المناطق" at bounding box center [266, 179] width 289 height 27
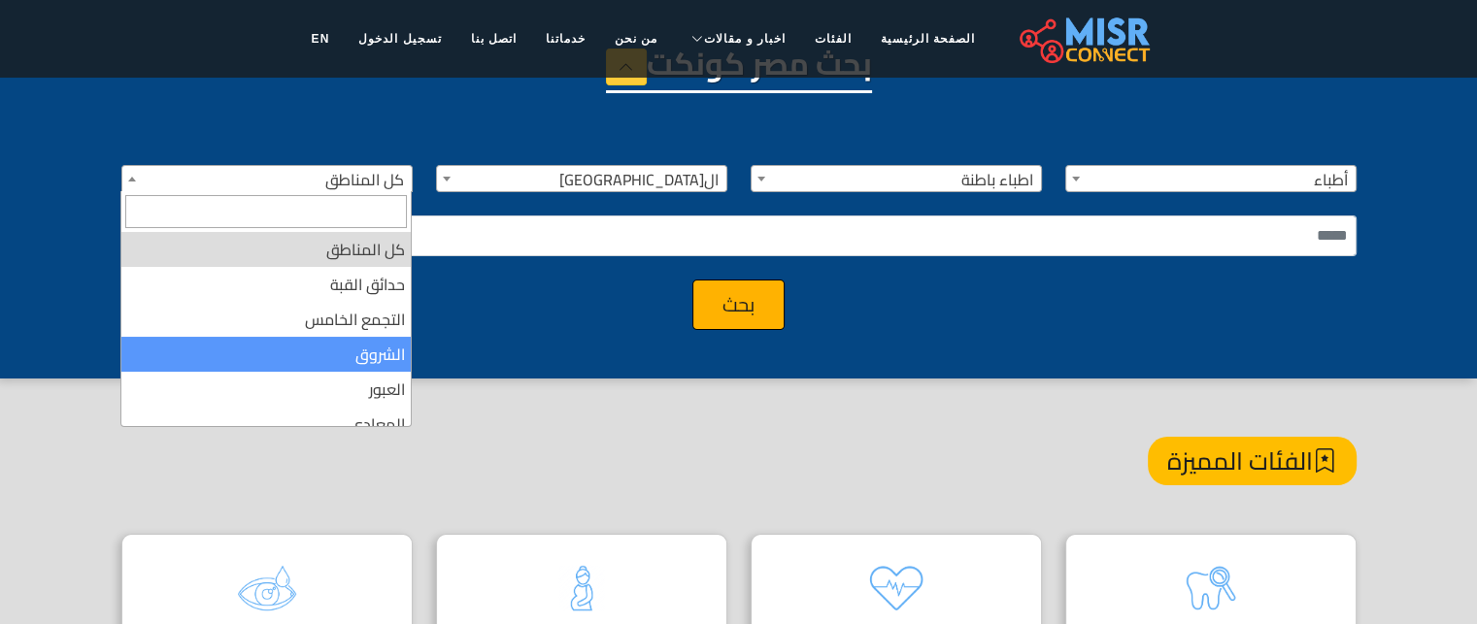
select select "*"
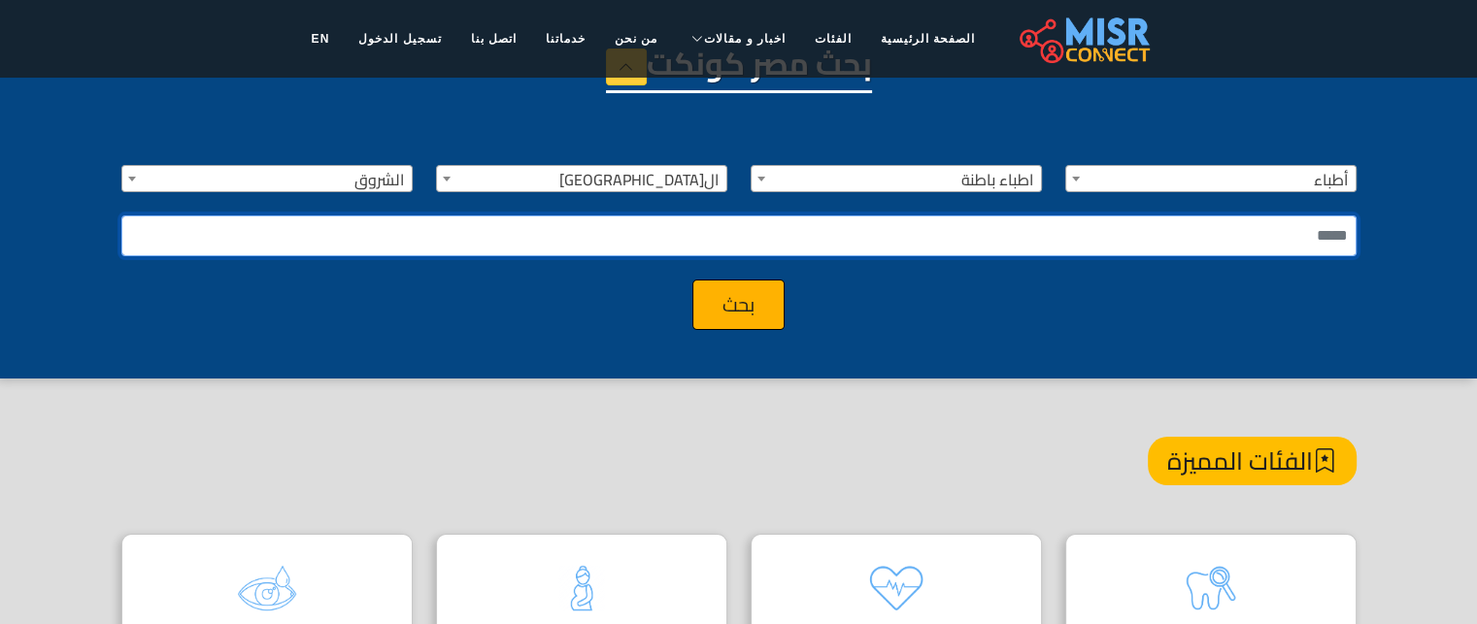
click at [721, 247] on input "text" at bounding box center [738, 236] width 1235 height 41
click at [706, 321] on button "بحث" at bounding box center [738, 305] width 92 height 50
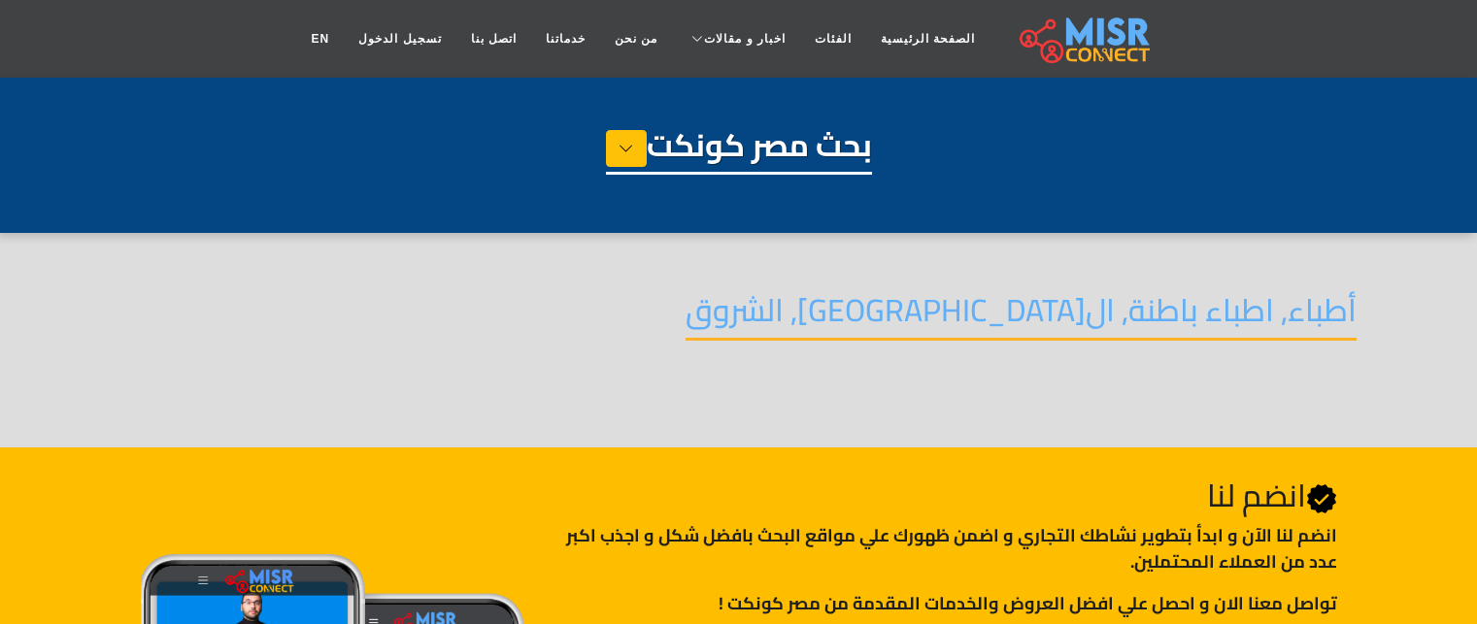
select select "*****"
select select "**********"
select select "*"
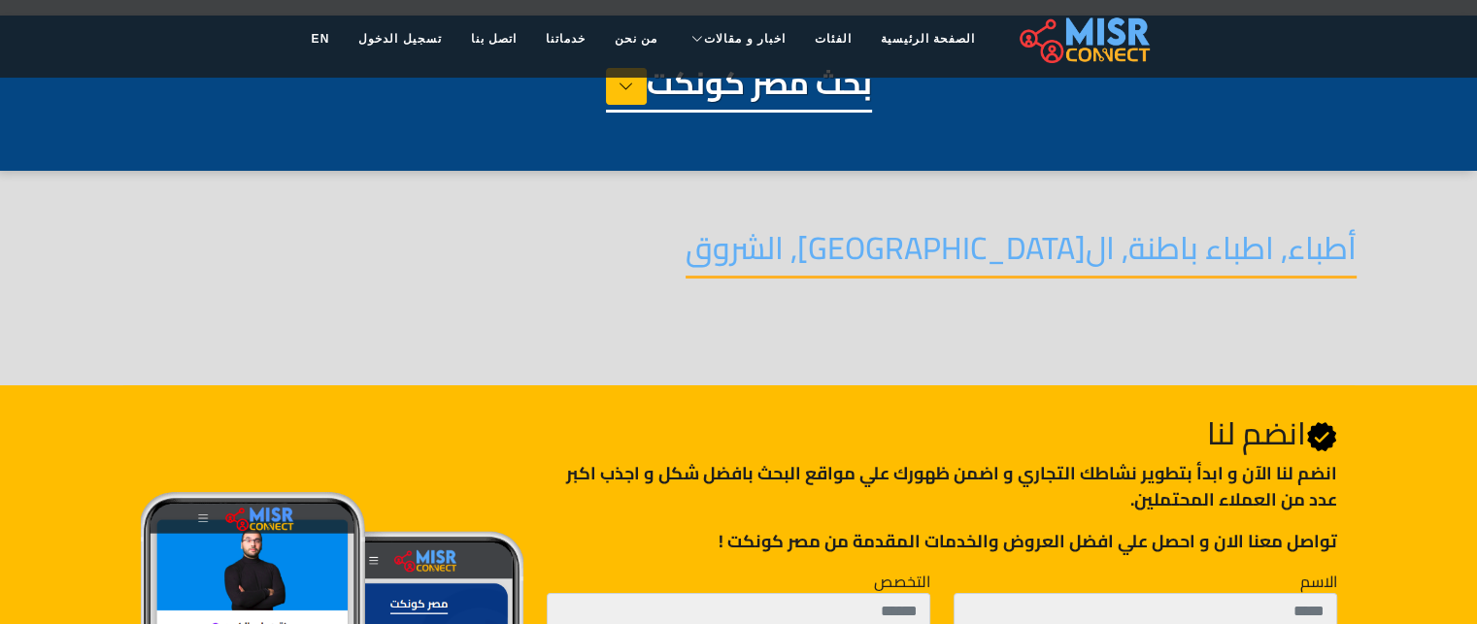
scroll to position [62, 0]
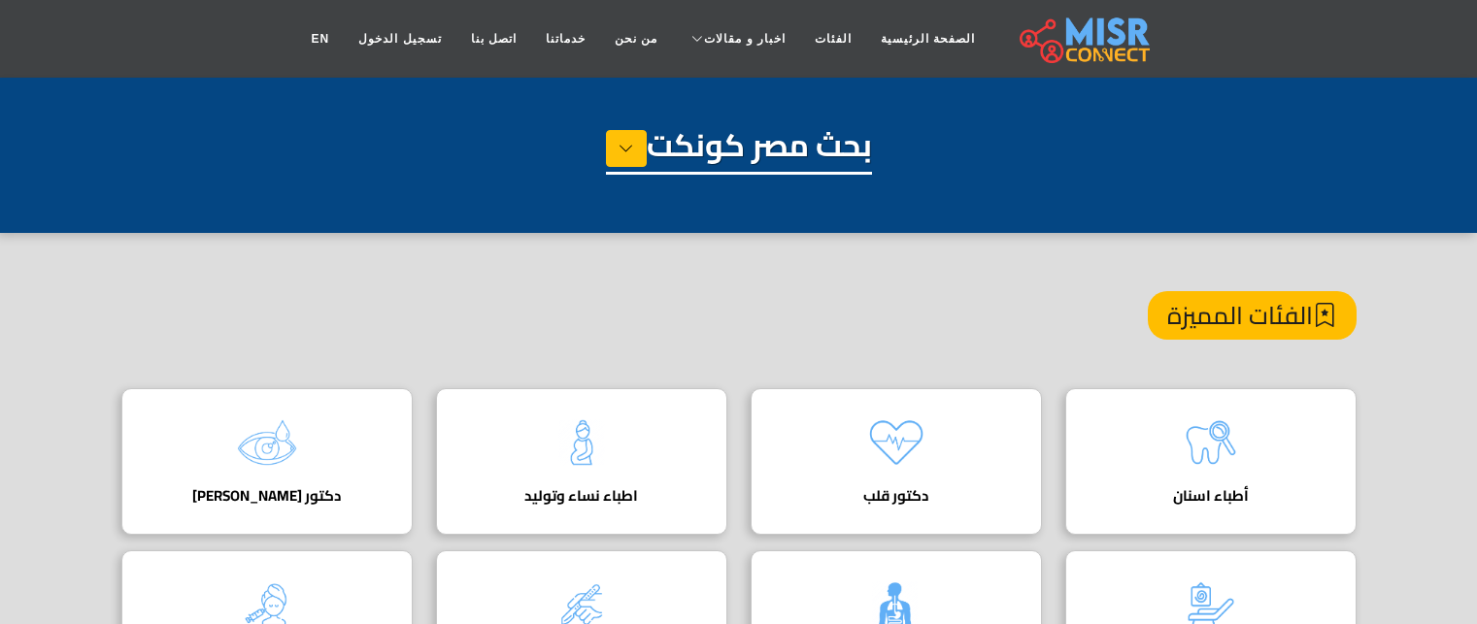
select select "*****"
select select
select select "*"
select select
